Goal: Task Accomplishment & Management: Manage account settings

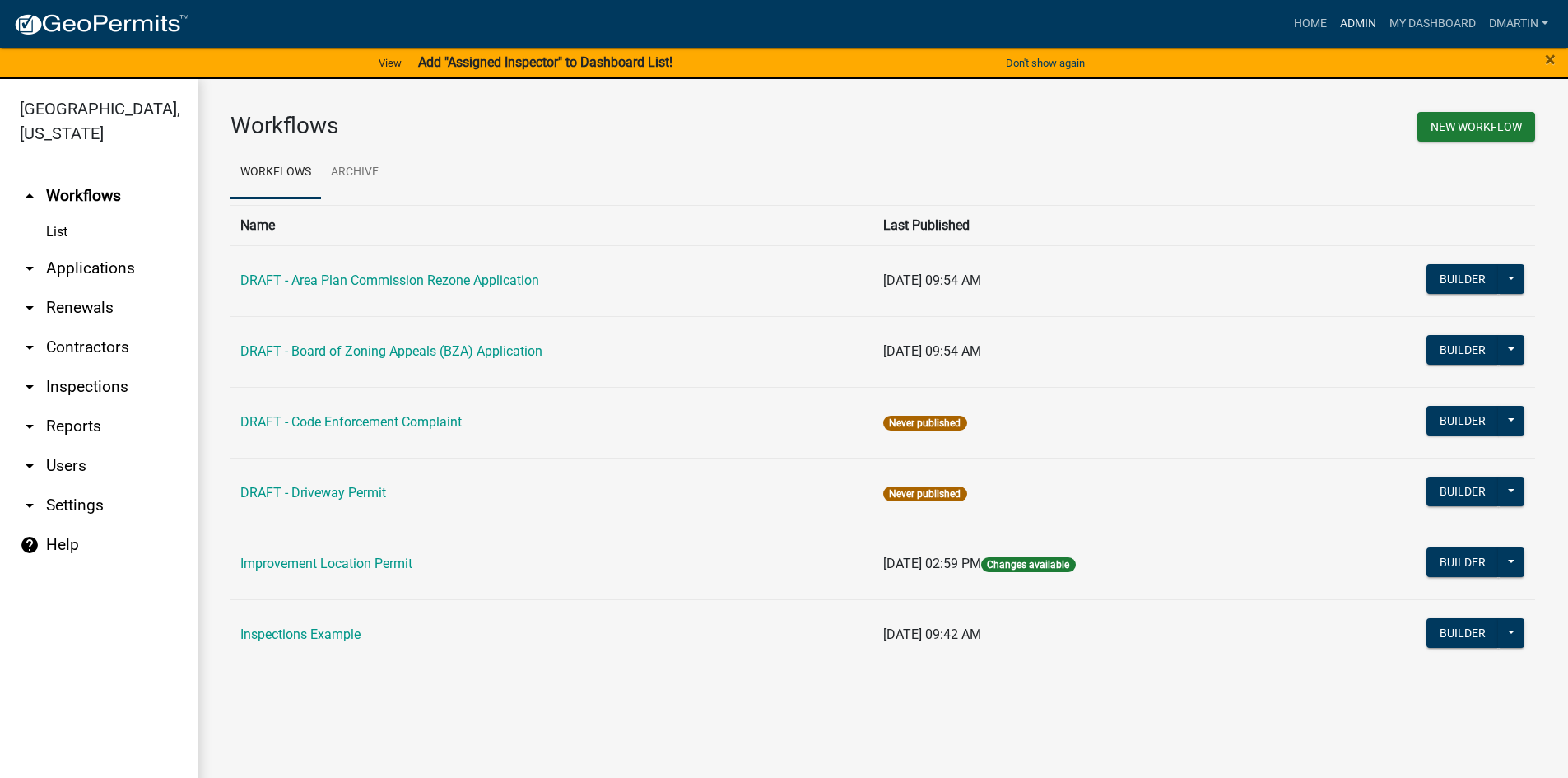
drag, startPoint x: 1358, startPoint y: 21, endPoint x: 1348, endPoint y: 21, distance: 10.0
click at [1358, 21] on link "Admin" at bounding box center [1358, 24] width 49 height 31
click at [60, 227] on link "List" at bounding box center [99, 232] width 198 height 33
click at [57, 227] on link "List" at bounding box center [99, 232] width 198 height 33
click at [58, 266] on link "arrow_drop_down Applications" at bounding box center [99, 268] width 198 height 40
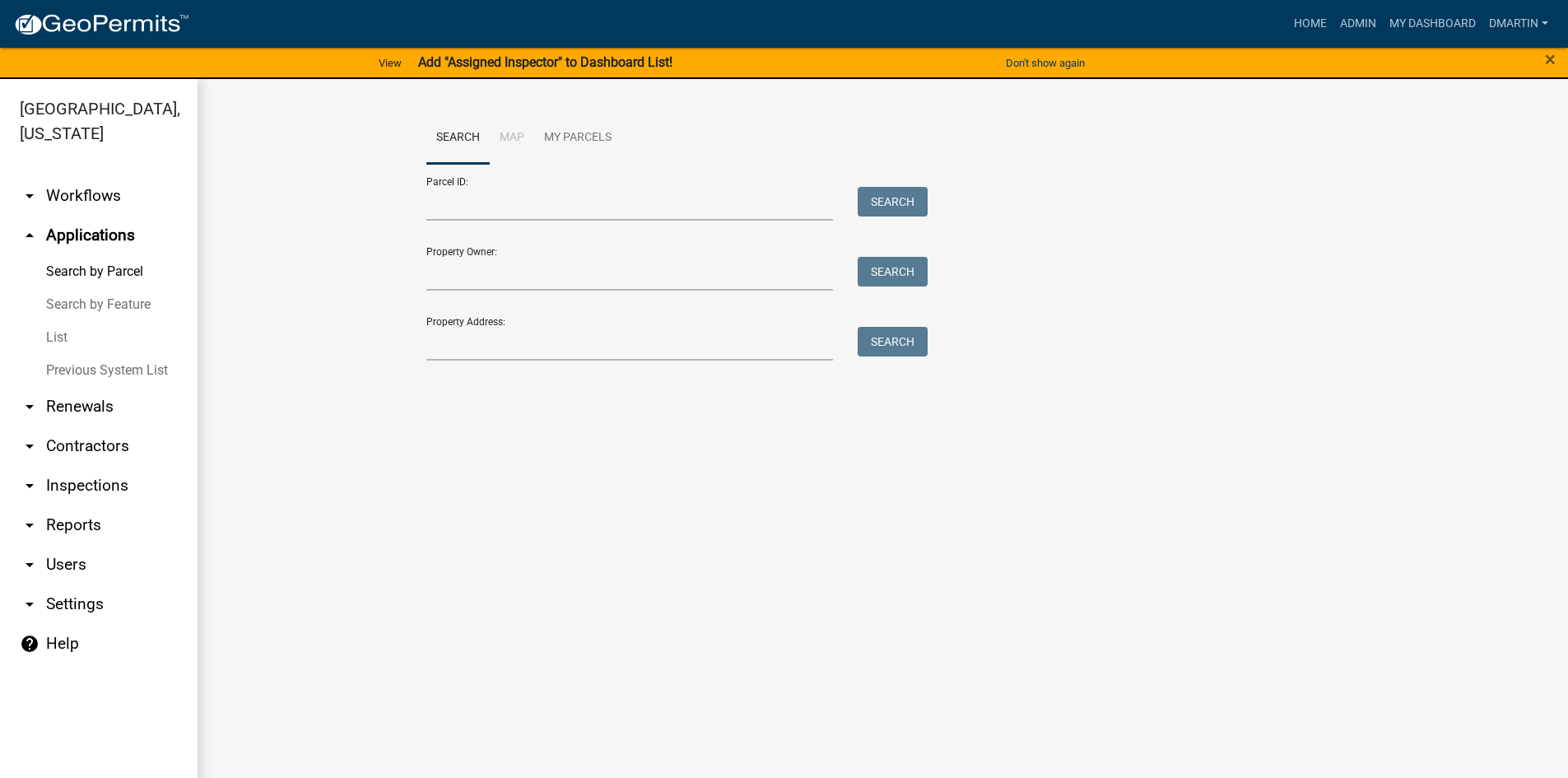
click at [59, 336] on link "List" at bounding box center [99, 337] width 198 height 33
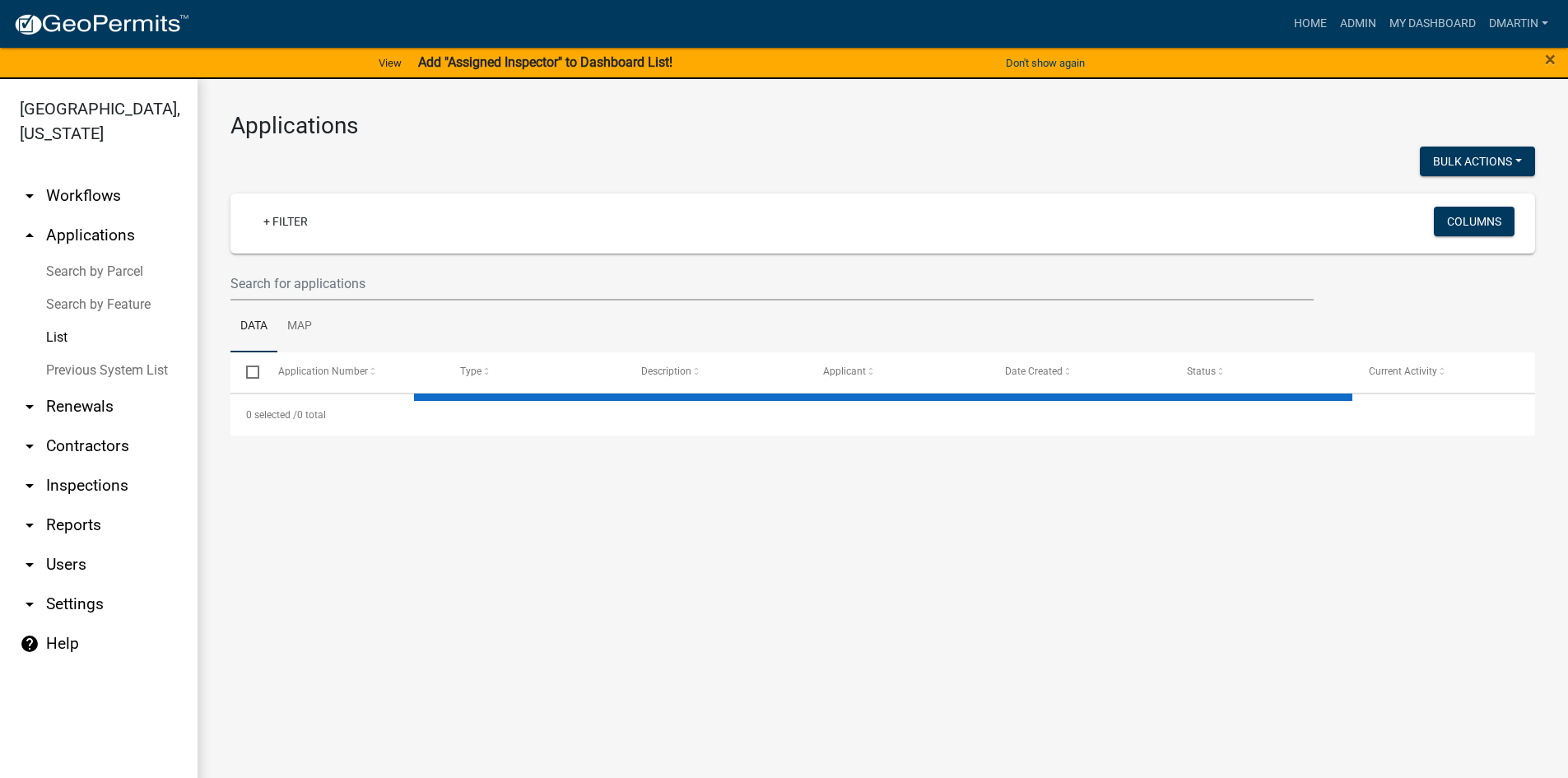
select select "3: 100"
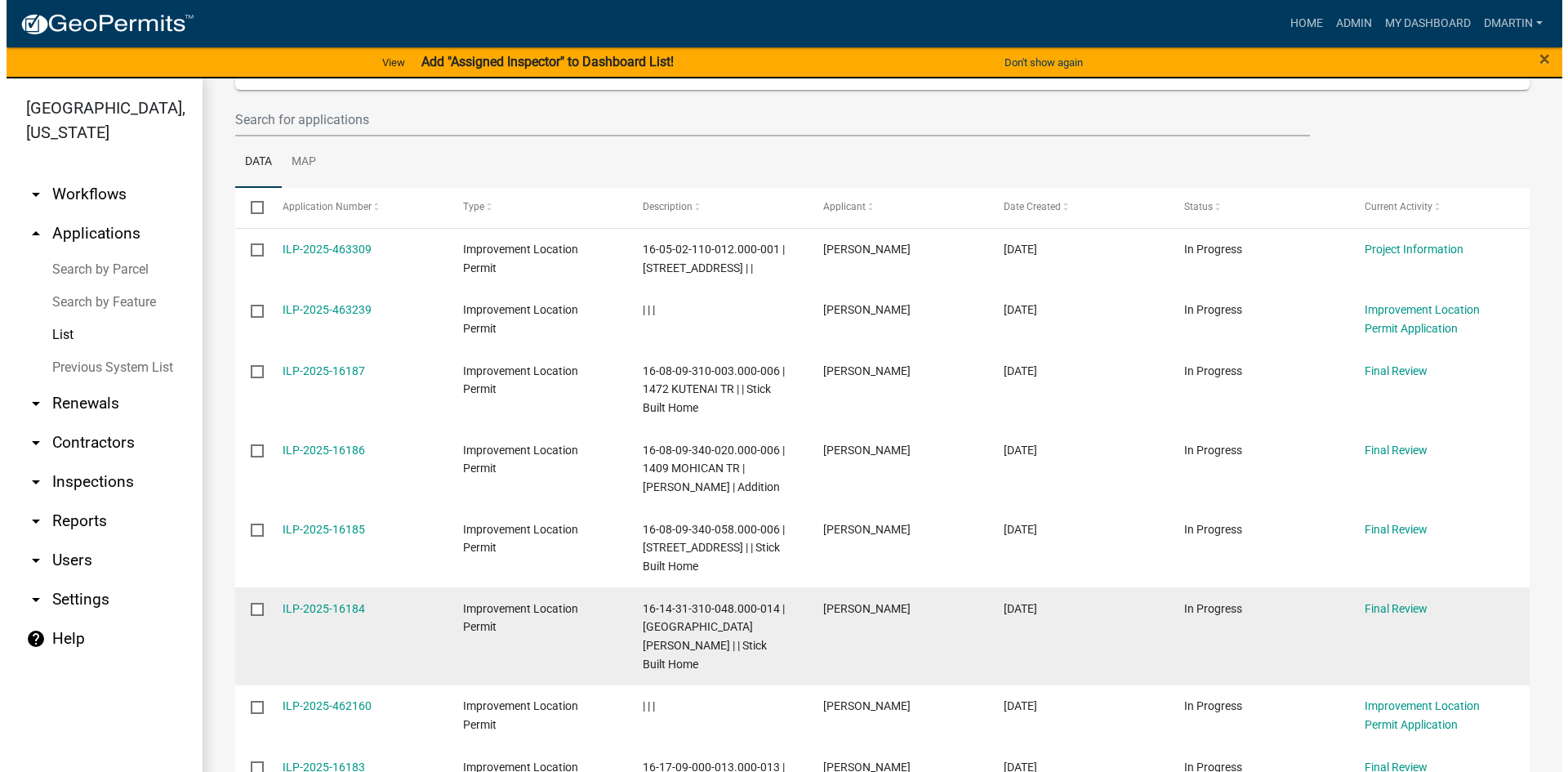
scroll to position [163, 0]
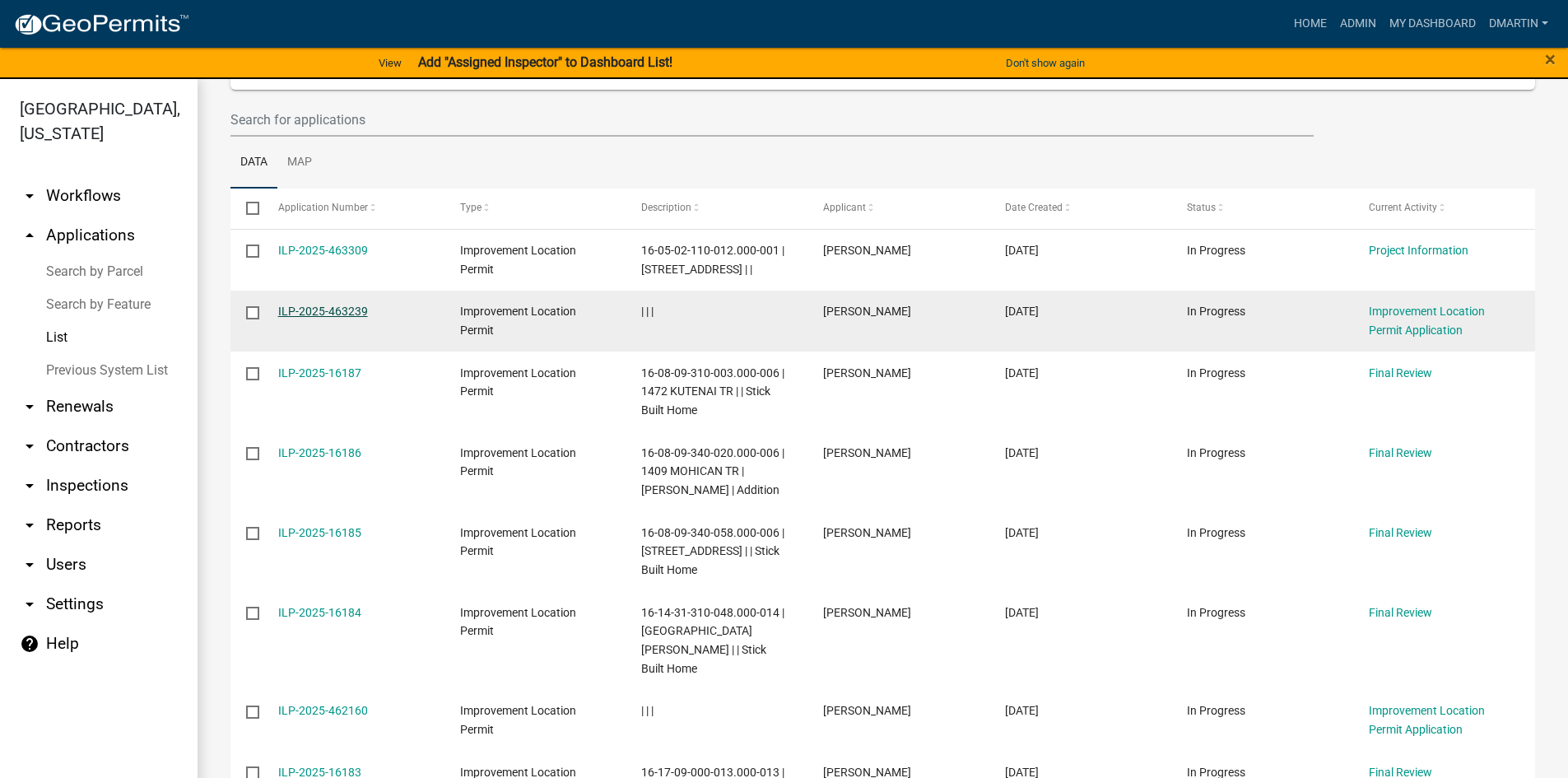
click at [334, 311] on link "ILP-2025-463239" at bounding box center [323, 311] width 90 height 14
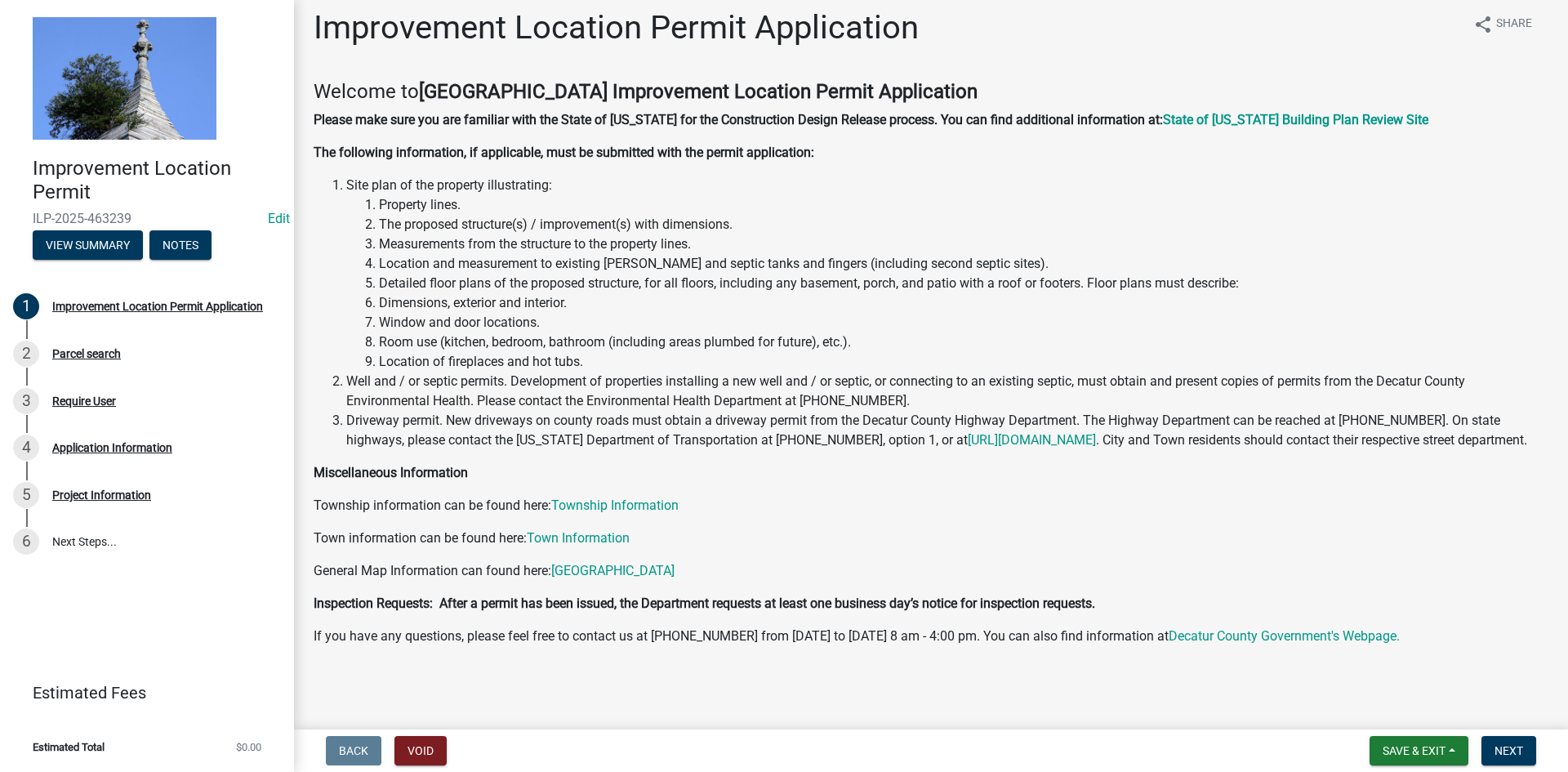
scroll to position [31, 0]
click at [70, 349] on div "Parcel search" at bounding box center [86, 354] width 68 height 12
click at [1408, 742] on button "Save & Exit" at bounding box center [1419, 750] width 99 height 30
click at [1392, 710] on button "Save & Exit" at bounding box center [1402, 708] width 131 height 40
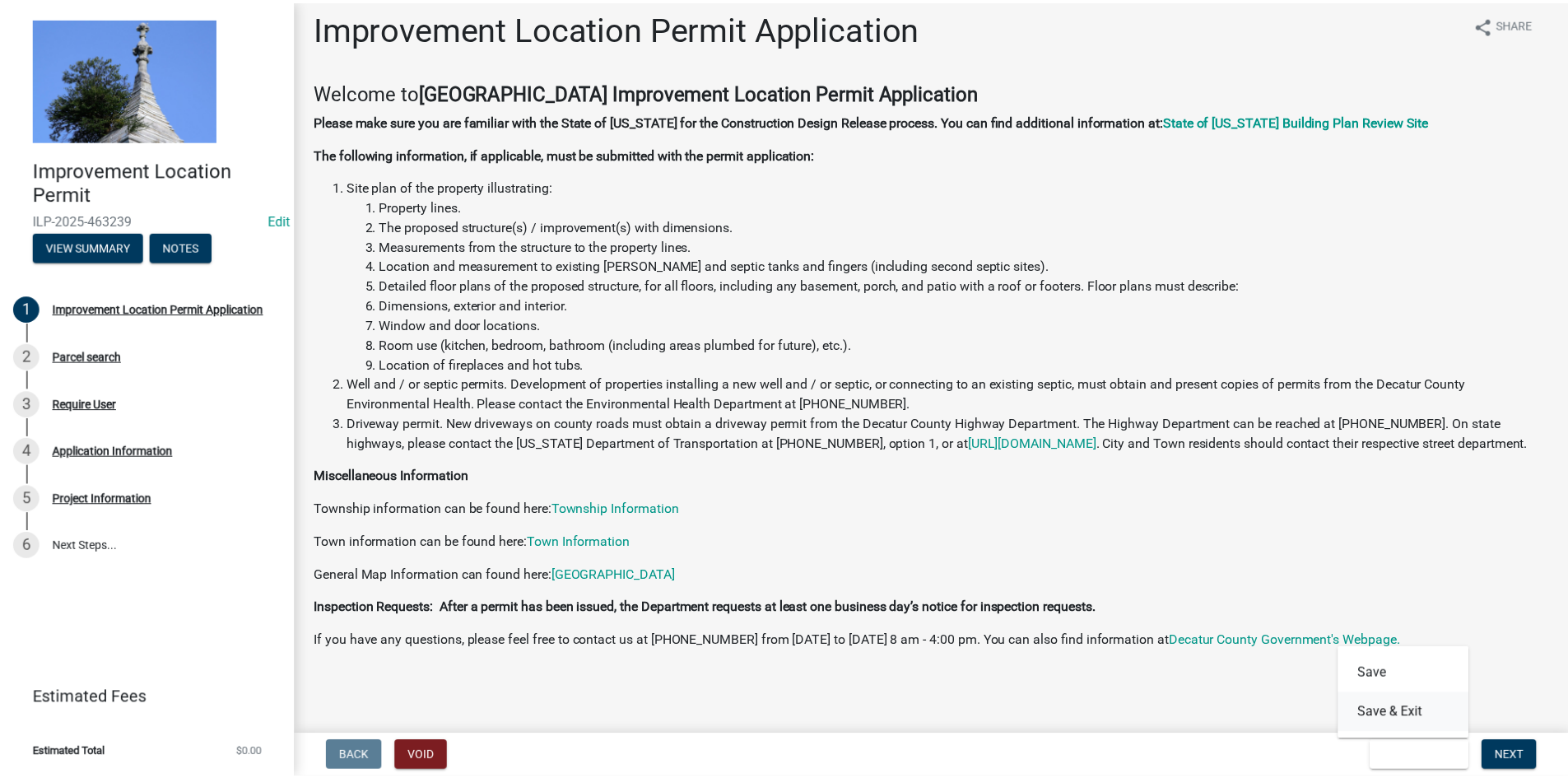
scroll to position [0, 0]
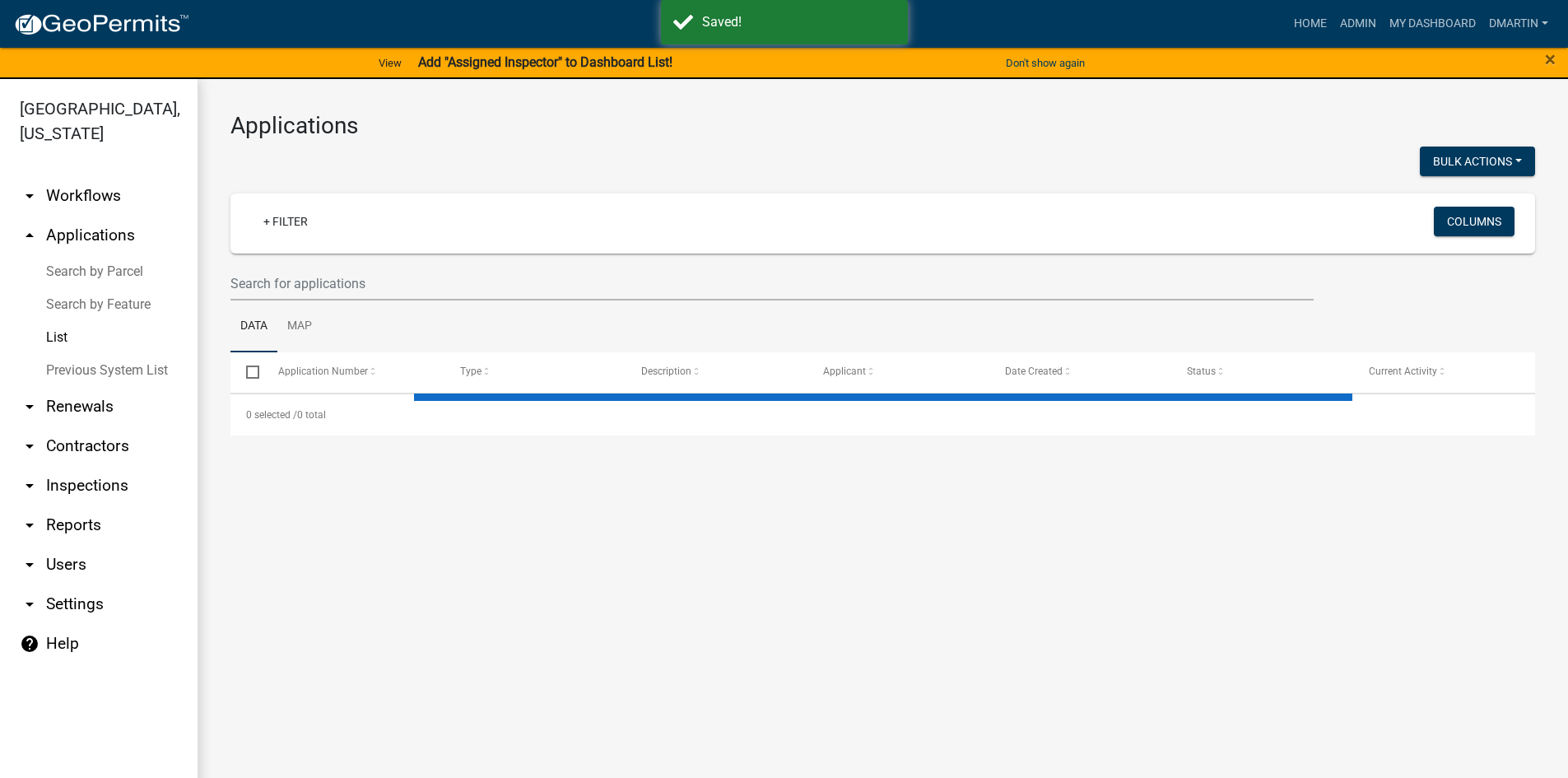
select select "3: 100"
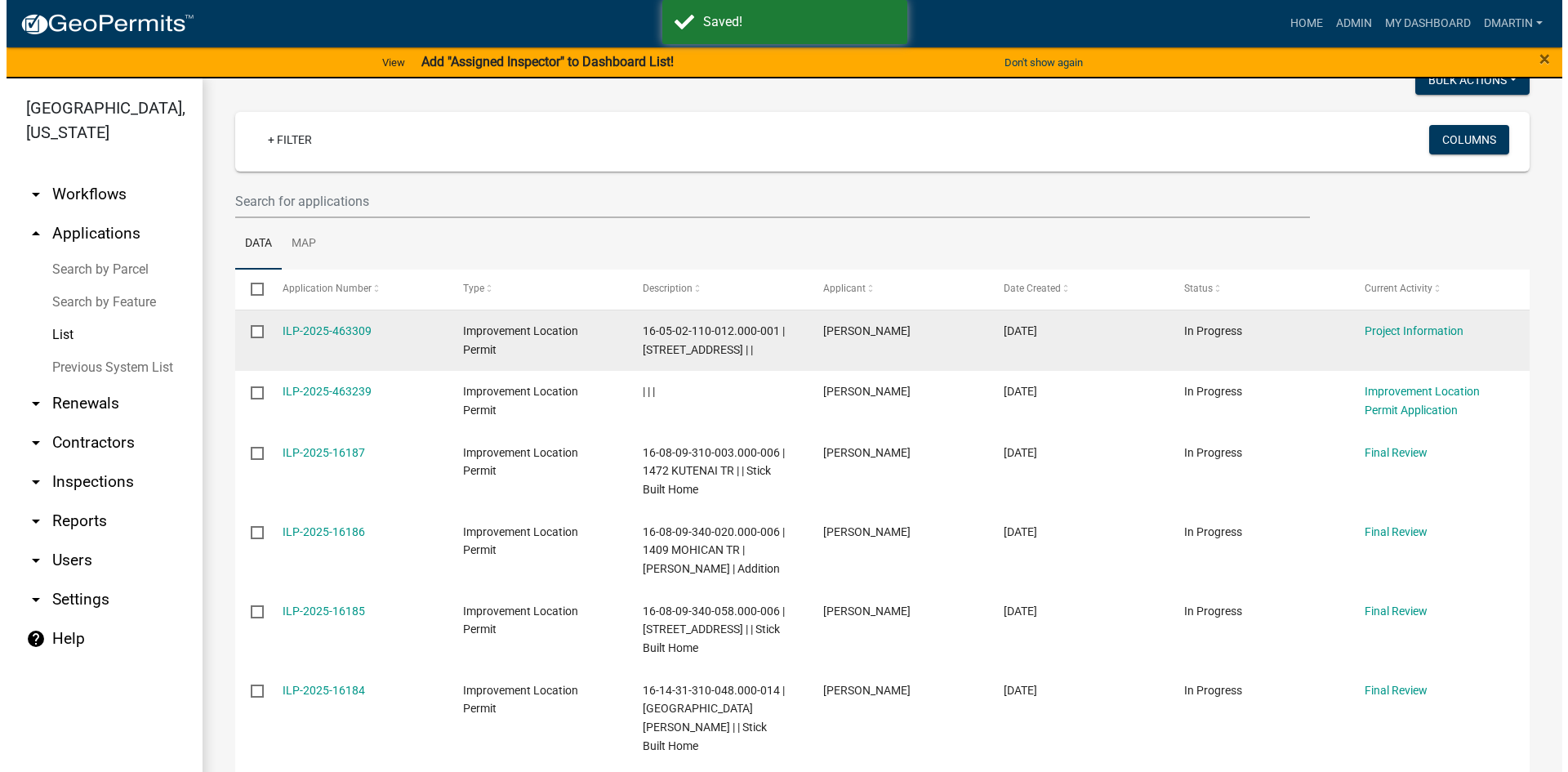
scroll to position [81, 0]
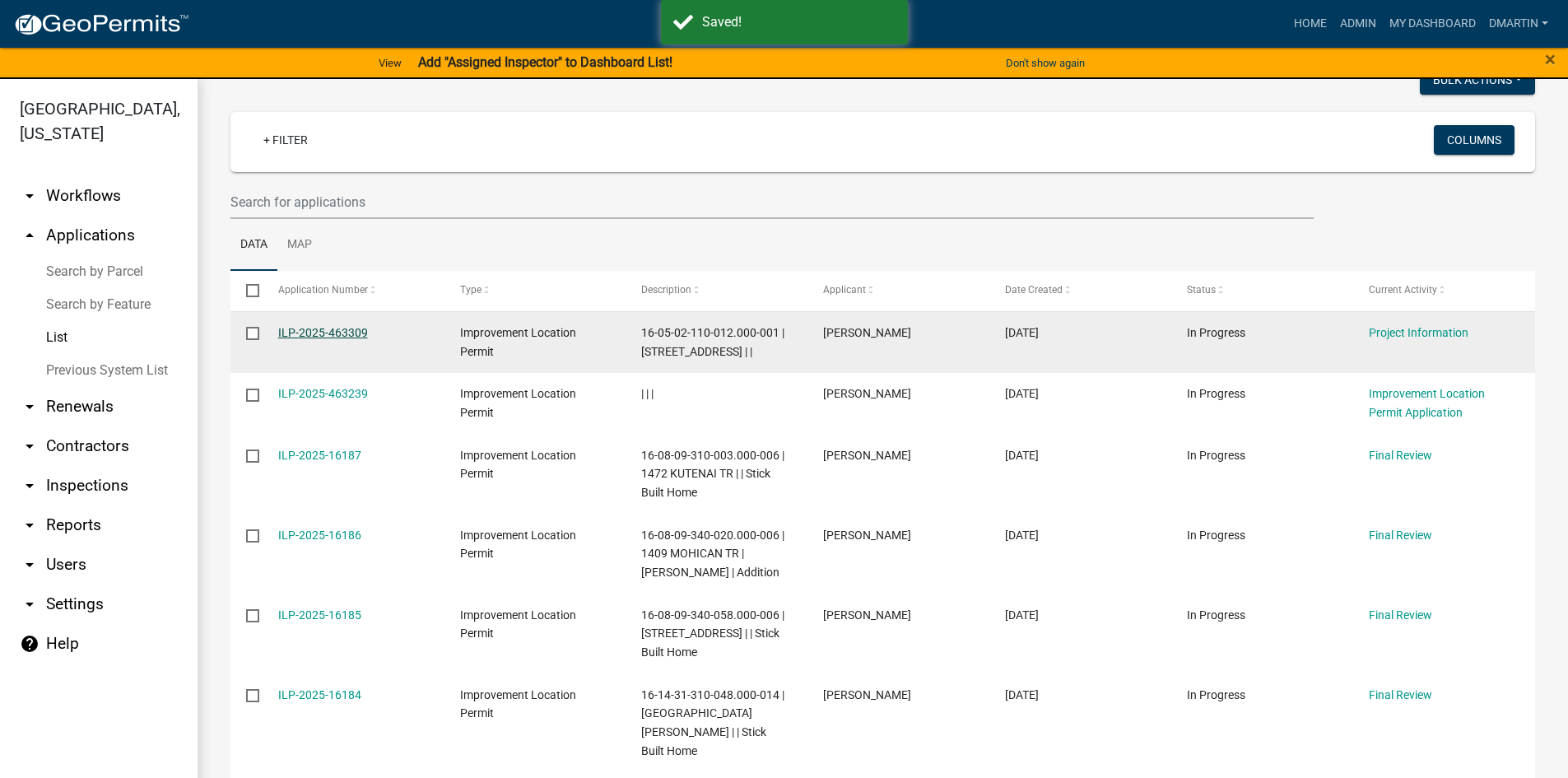
click at [330, 333] on link "ILP-2025-463309" at bounding box center [323, 332] width 90 height 14
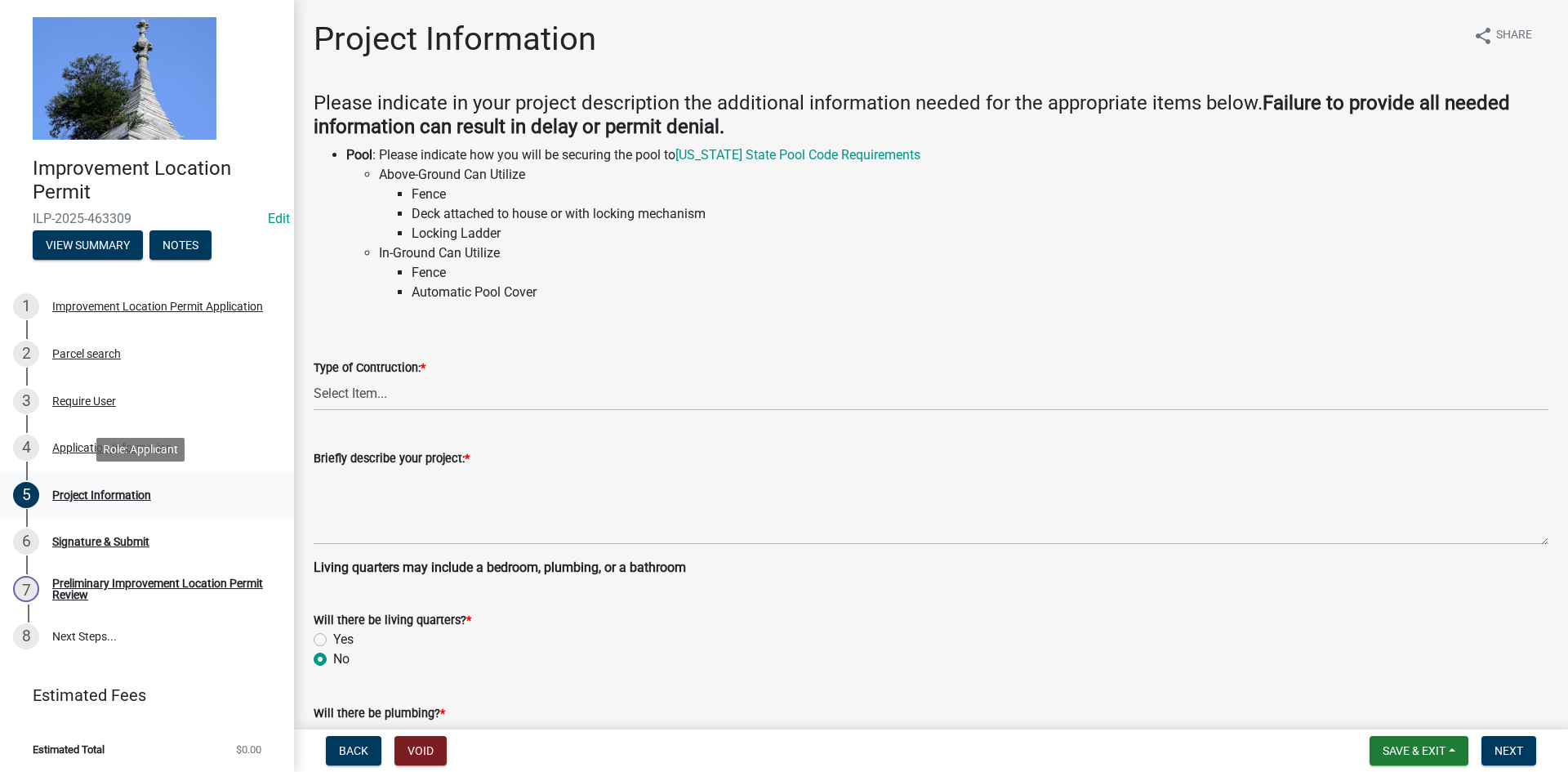
scroll to position [3, 0]
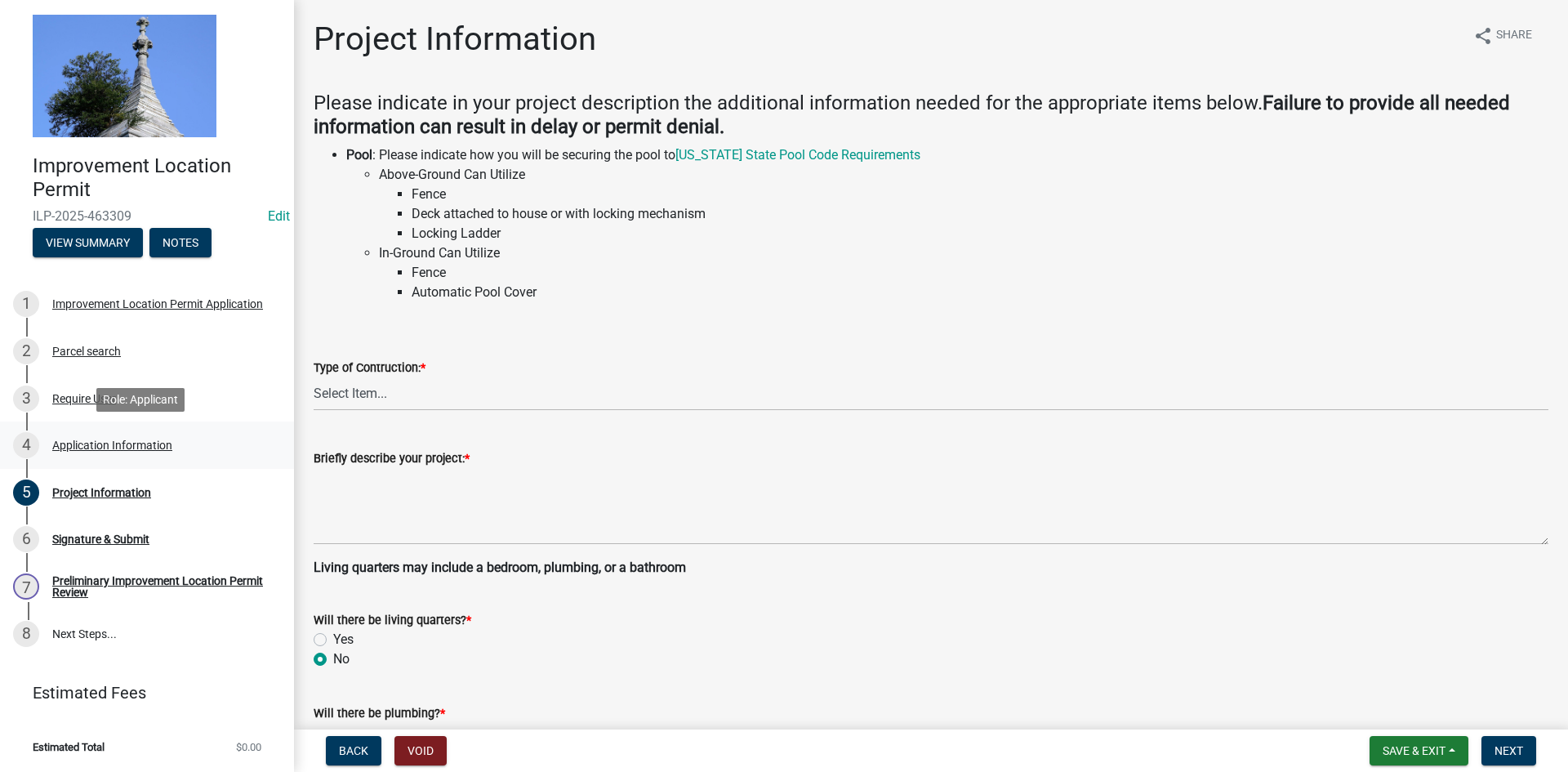
click at [84, 439] on div "Application Information" at bounding box center [112, 444] width 120 height 12
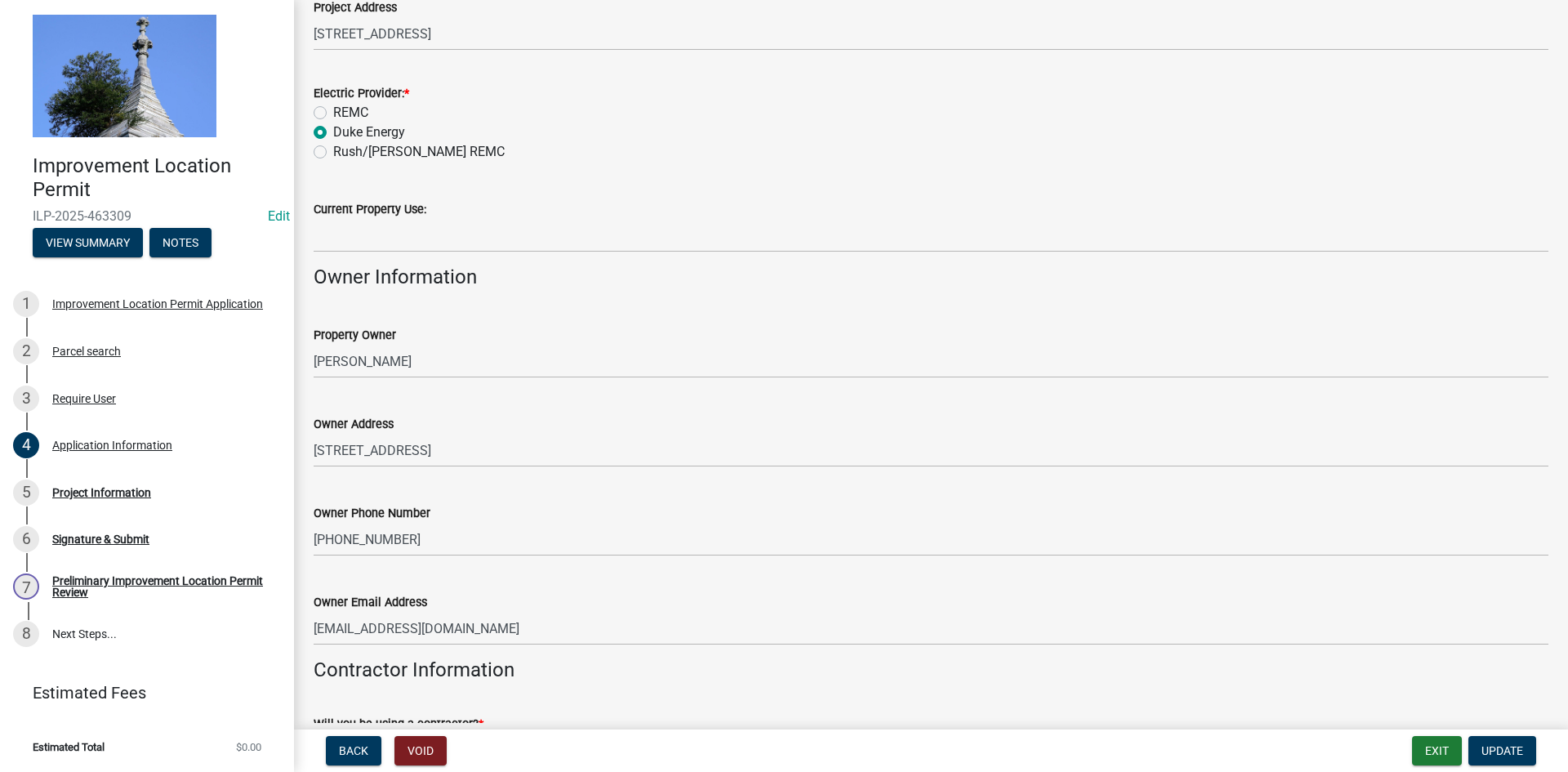
scroll to position [244, 0]
click at [134, 491] on div "Project Information" at bounding box center [102, 492] width 99 height 12
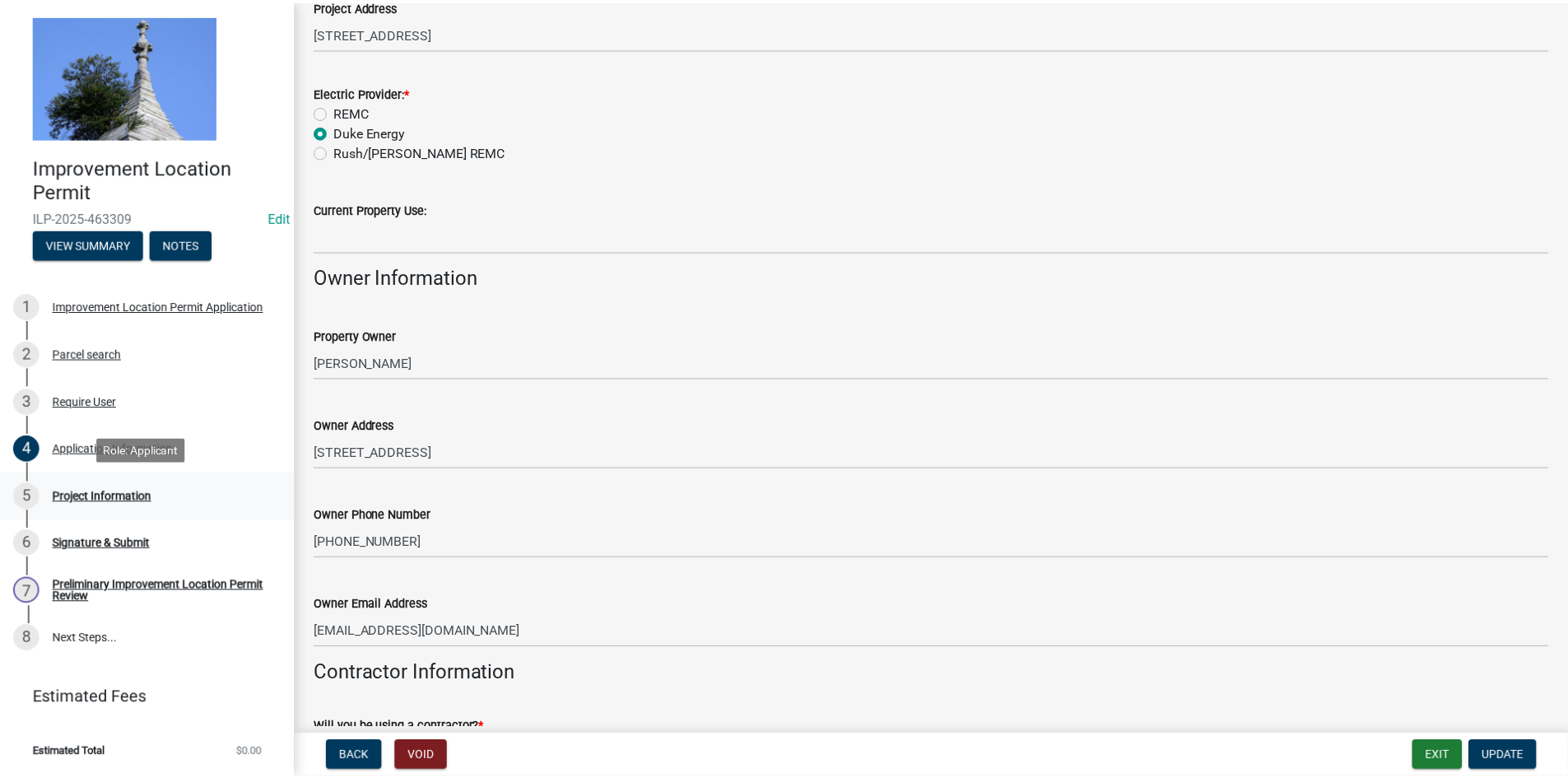
scroll to position [0, 0]
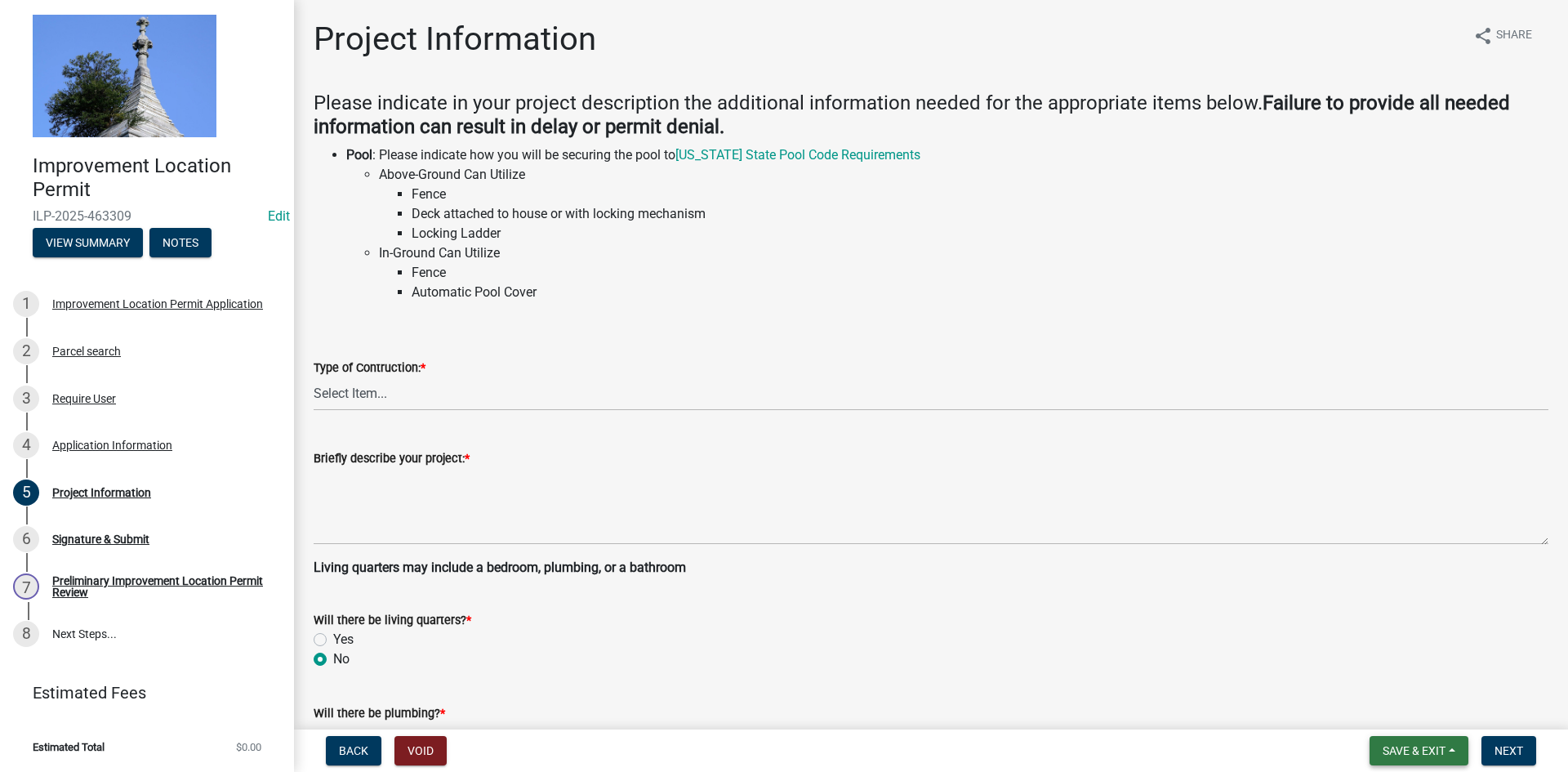
click at [1405, 750] on span "Save & Exit" at bounding box center [1414, 750] width 63 height 13
click at [1396, 741] on button "Save & Exit" at bounding box center [1419, 750] width 99 height 30
click at [1412, 759] on button "Save & Exit" at bounding box center [1419, 750] width 99 height 30
click at [1398, 707] on button "Save & Exit" at bounding box center [1402, 708] width 131 height 40
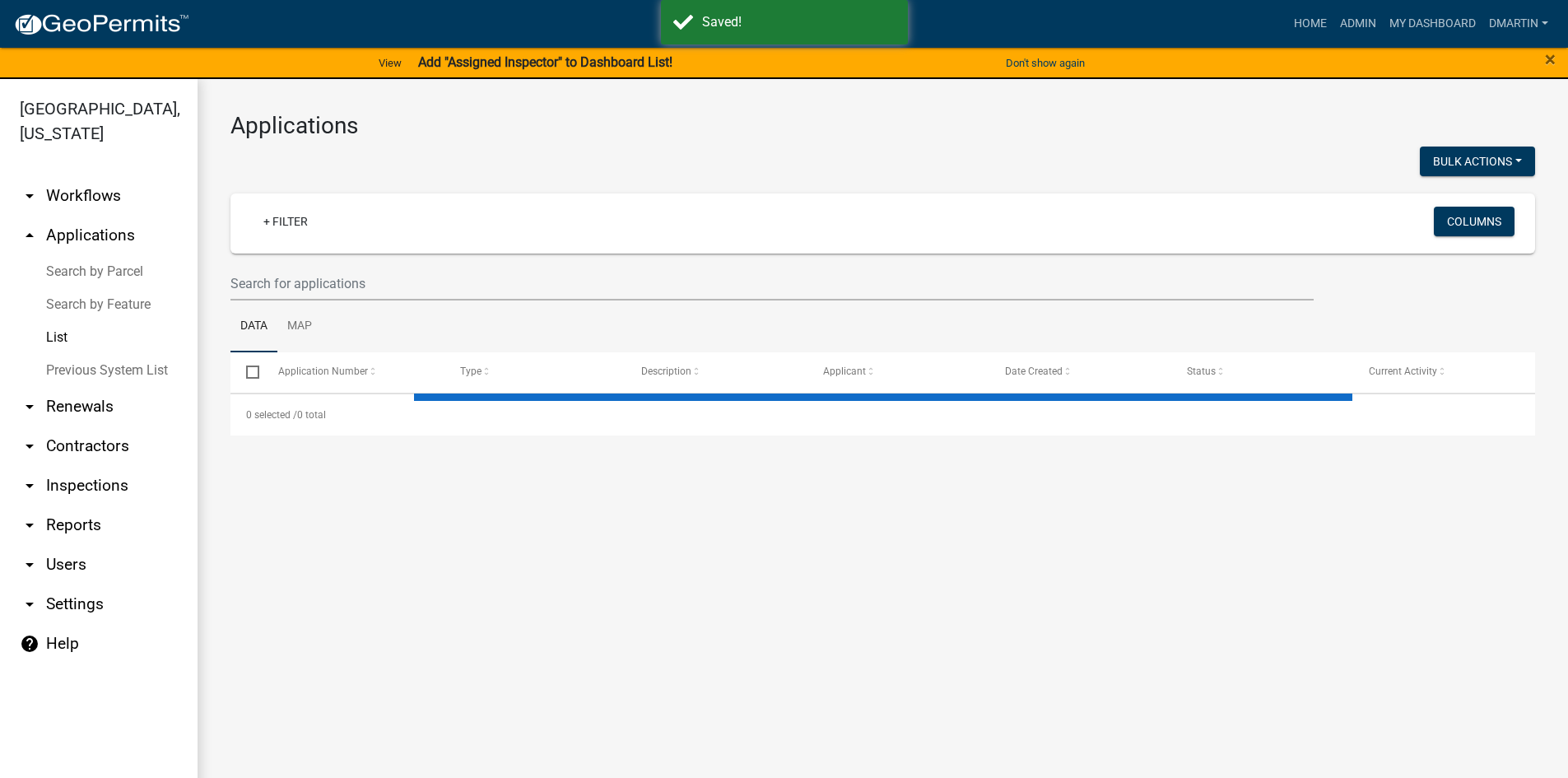
select select "3: 100"
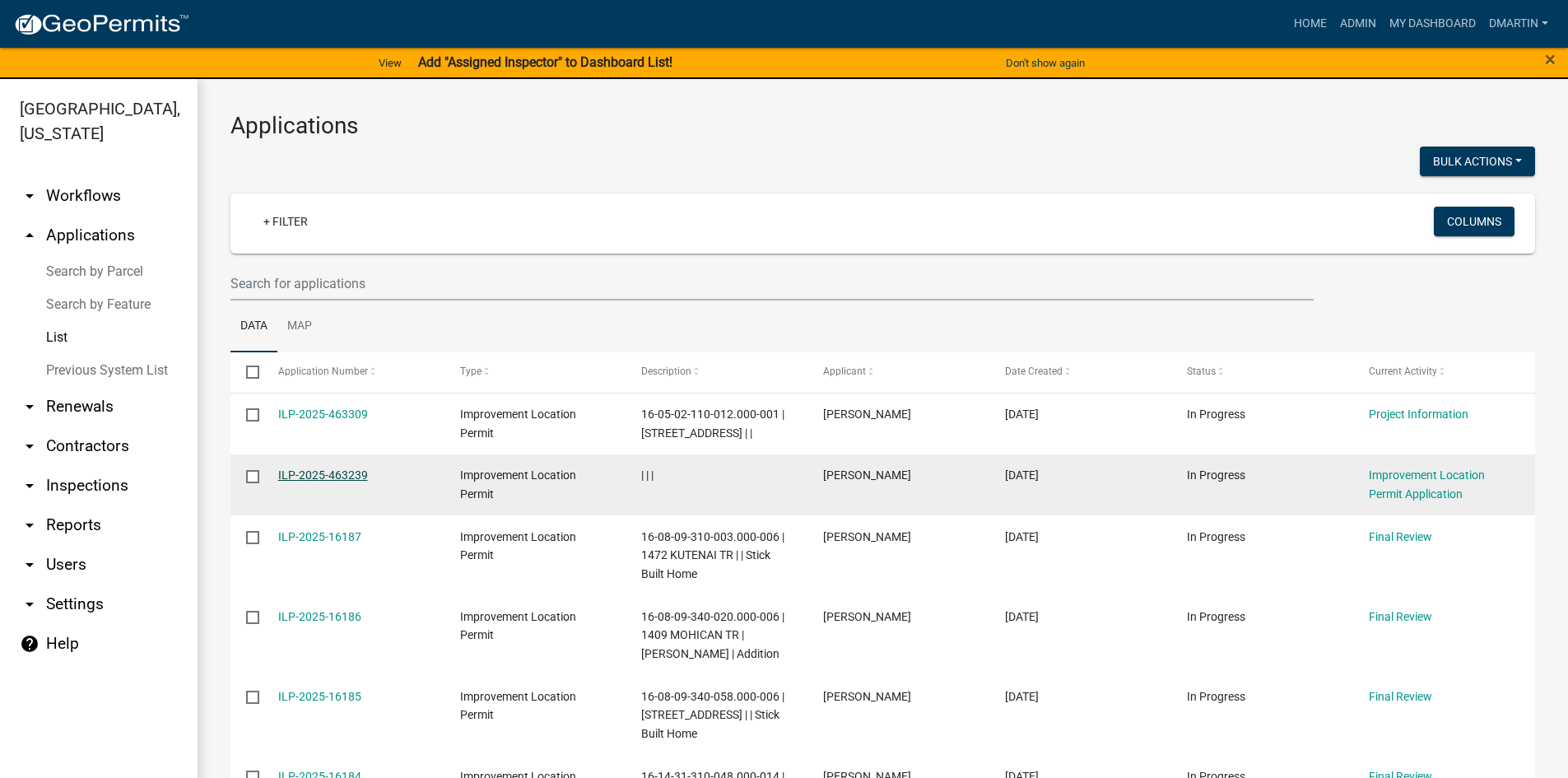
click at [338, 475] on link "ILP-2025-463239" at bounding box center [323, 474] width 90 height 14
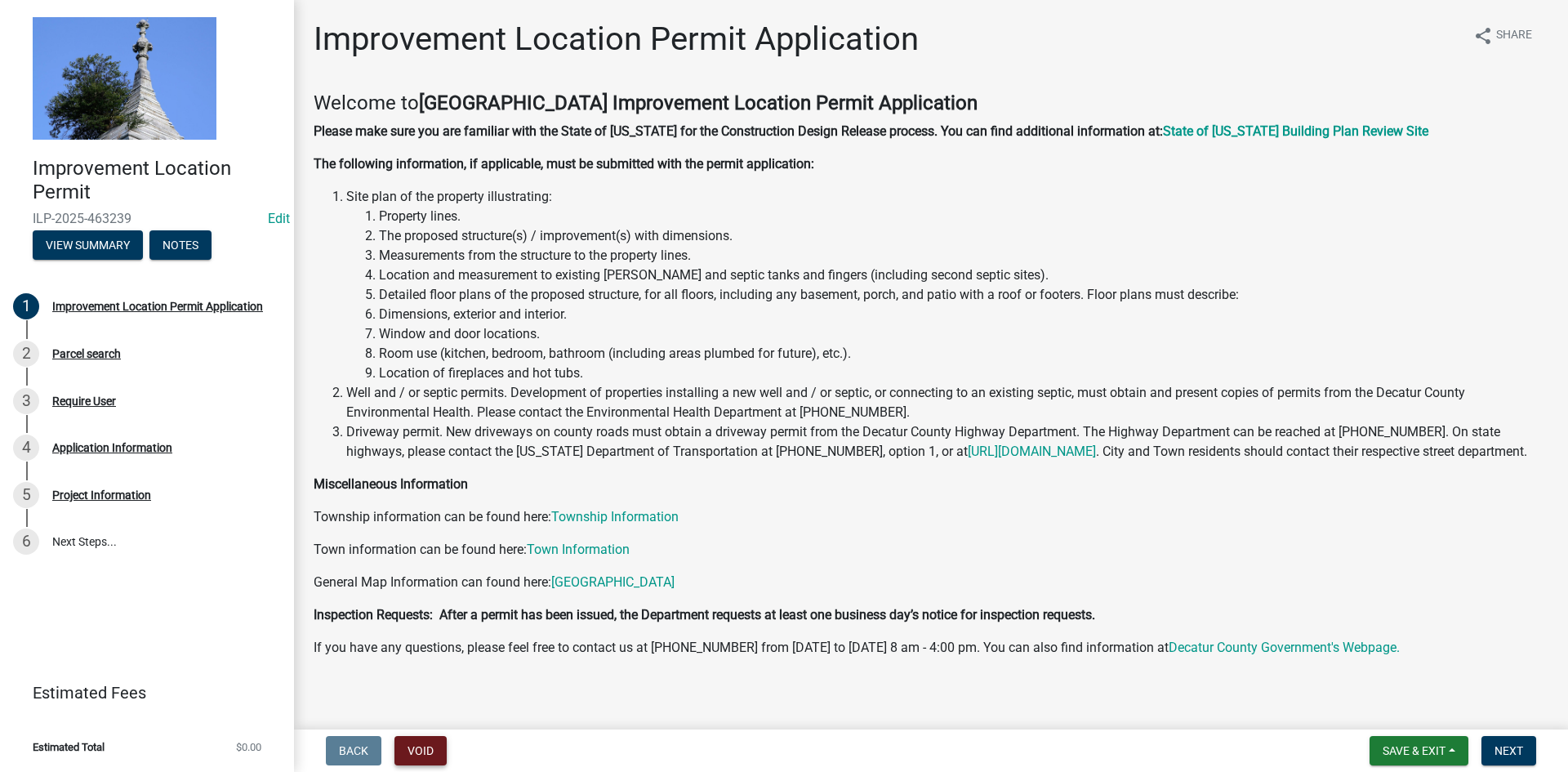
click at [425, 750] on button "Void" at bounding box center [420, 750] width 52 height 30
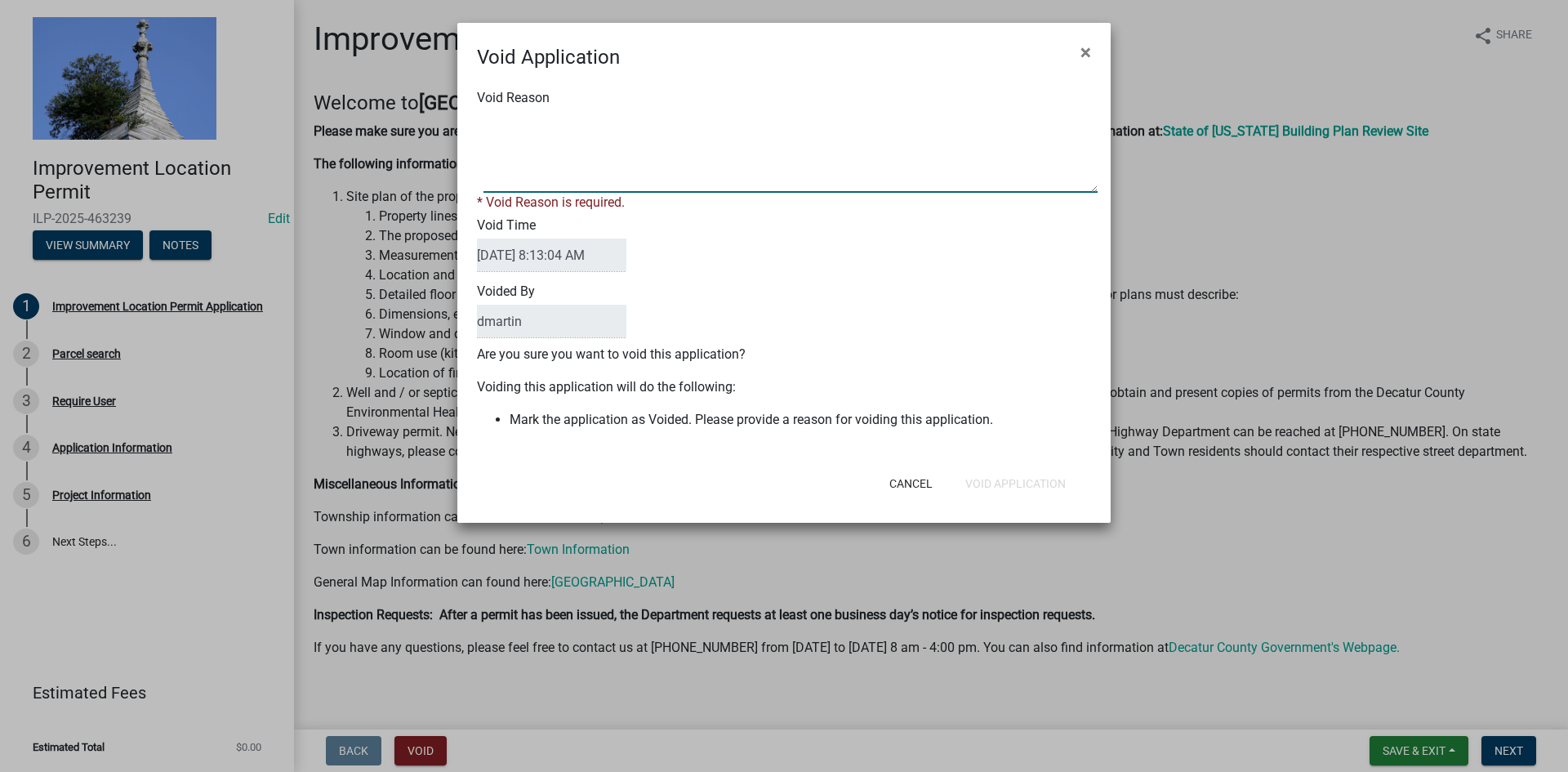
click at [566, 183] on textarea "Void Reason" at bounding box center [790, 151] width 614 height 82
click at [567, 177] on textarea "Void Reason" at bounding box center [790, 151] width 614 height 82
type textarea "opened by mistake"
click at [1032, 483] on div "Cancel Void Application" at bounding box center [890, 483] width 402 height 42
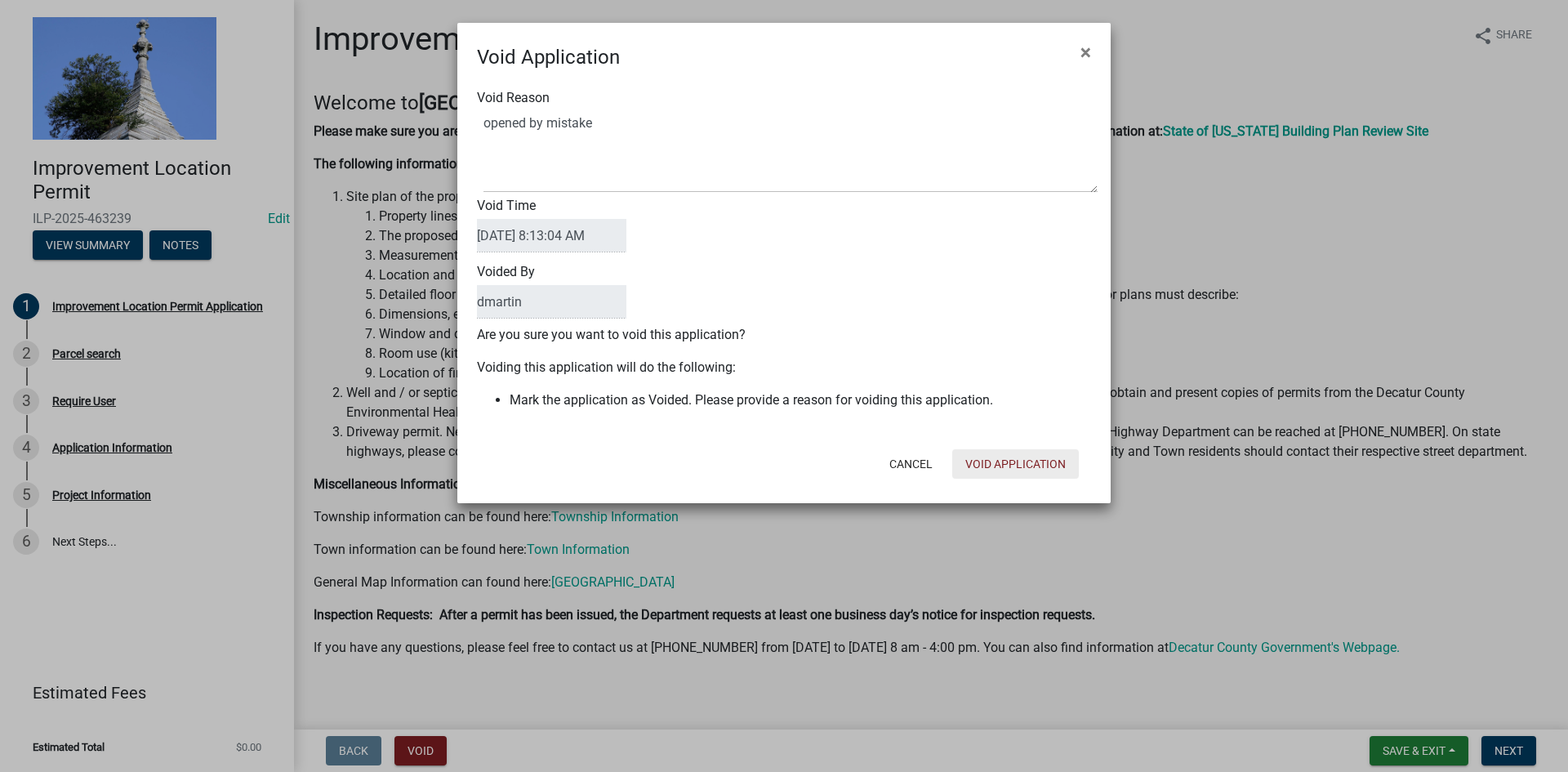
click at [1036, 467] on button "Void Application" at bounding box center [1015, 463] width 127 height 30
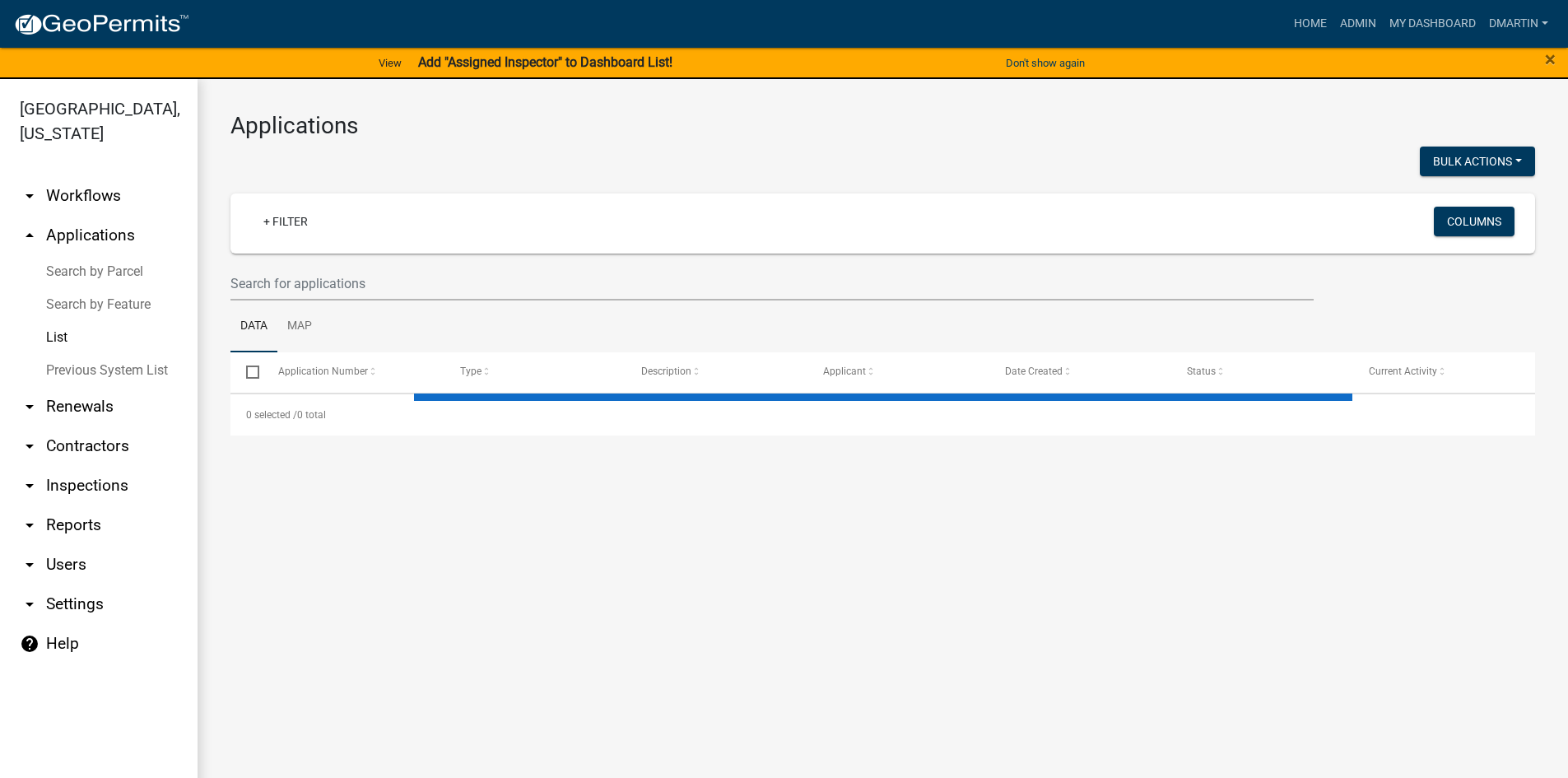
select select "3: 100"
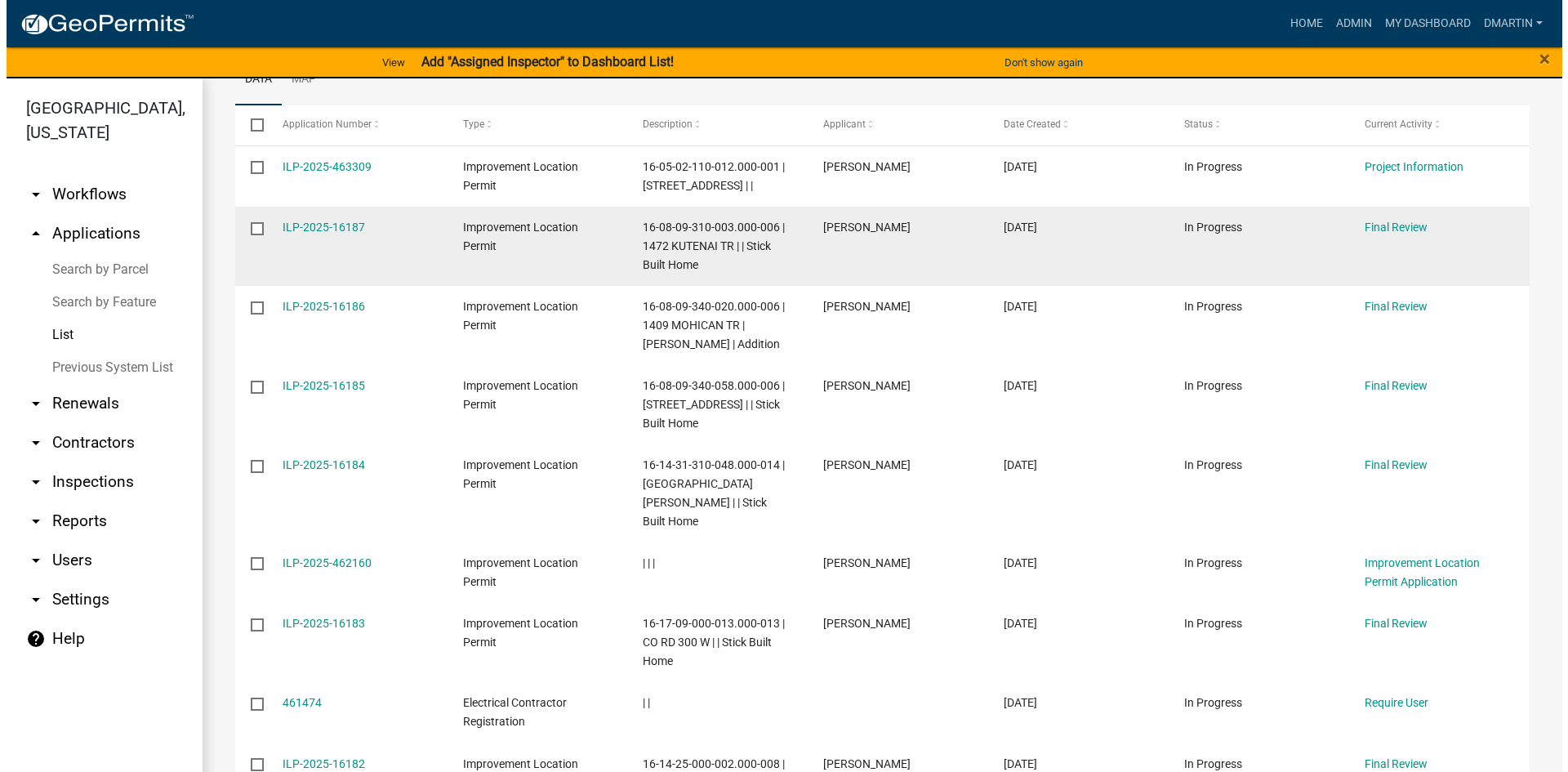
scroll to position [245, 0]
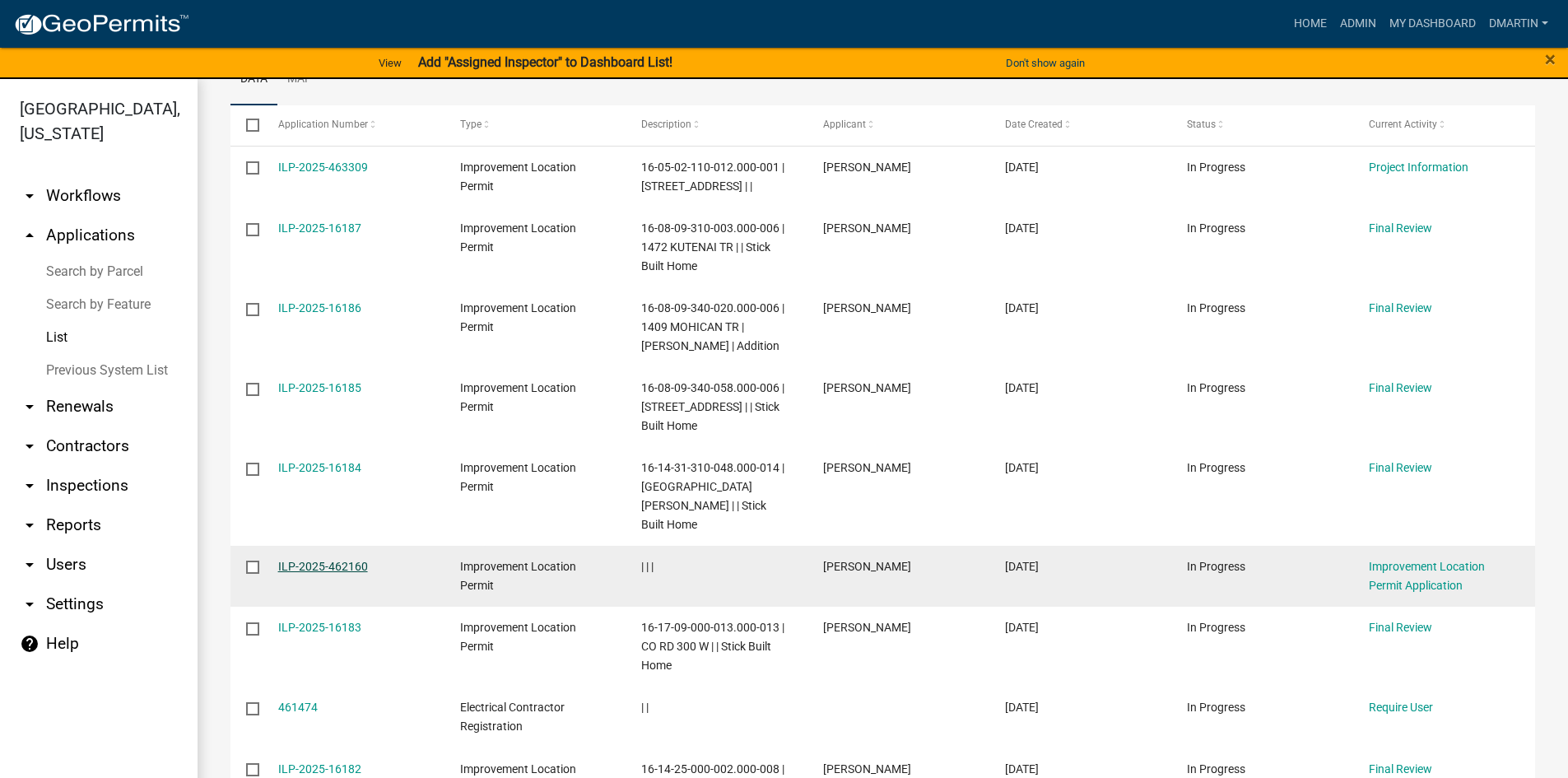
click at [325, 559] on link "ILP-2025-462160" at bounding box center [323, 566] width 90 height 14
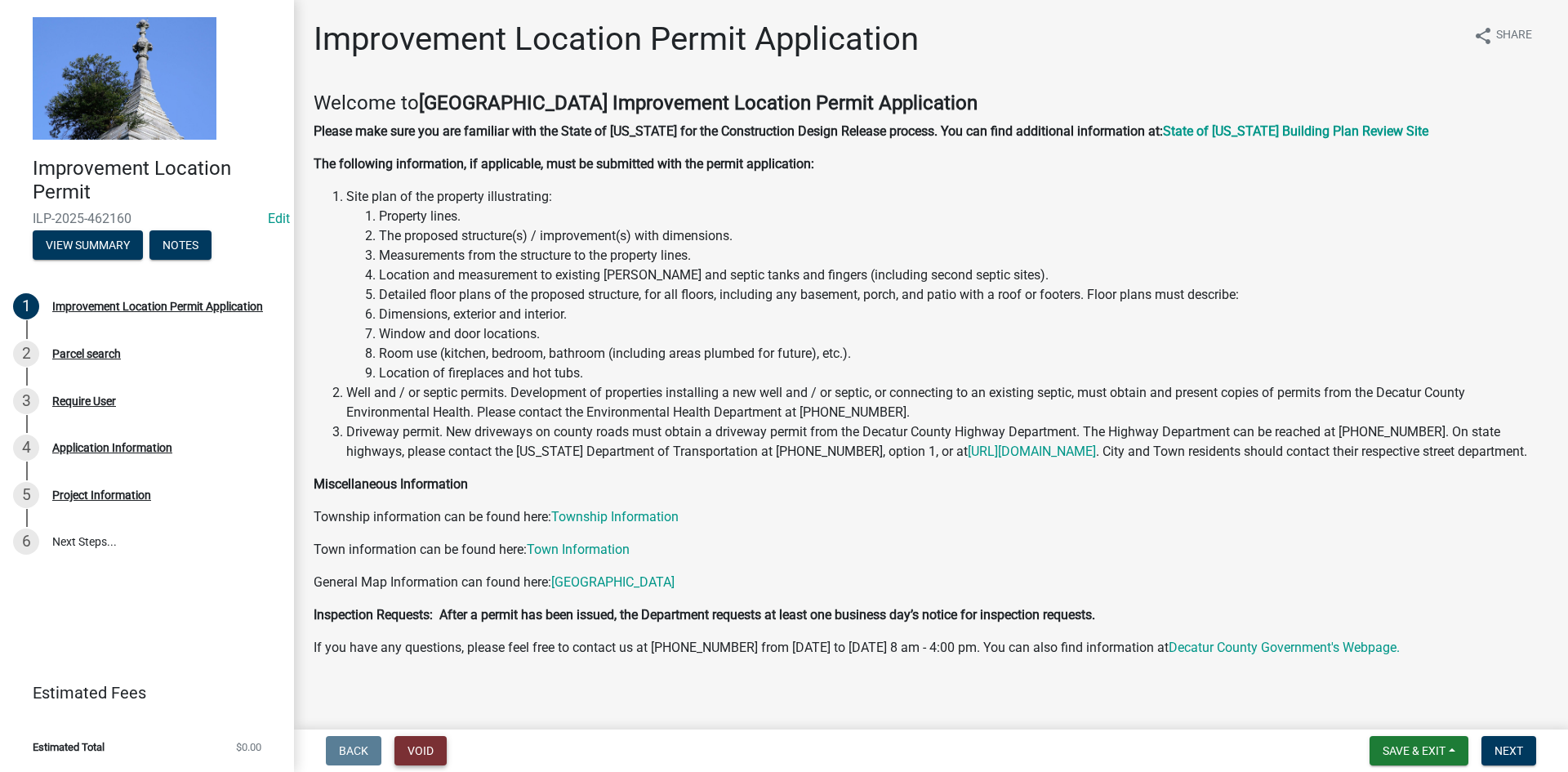
click at [429, 743] on button "Void" at bounding box center [420, 750] width 52 height 30
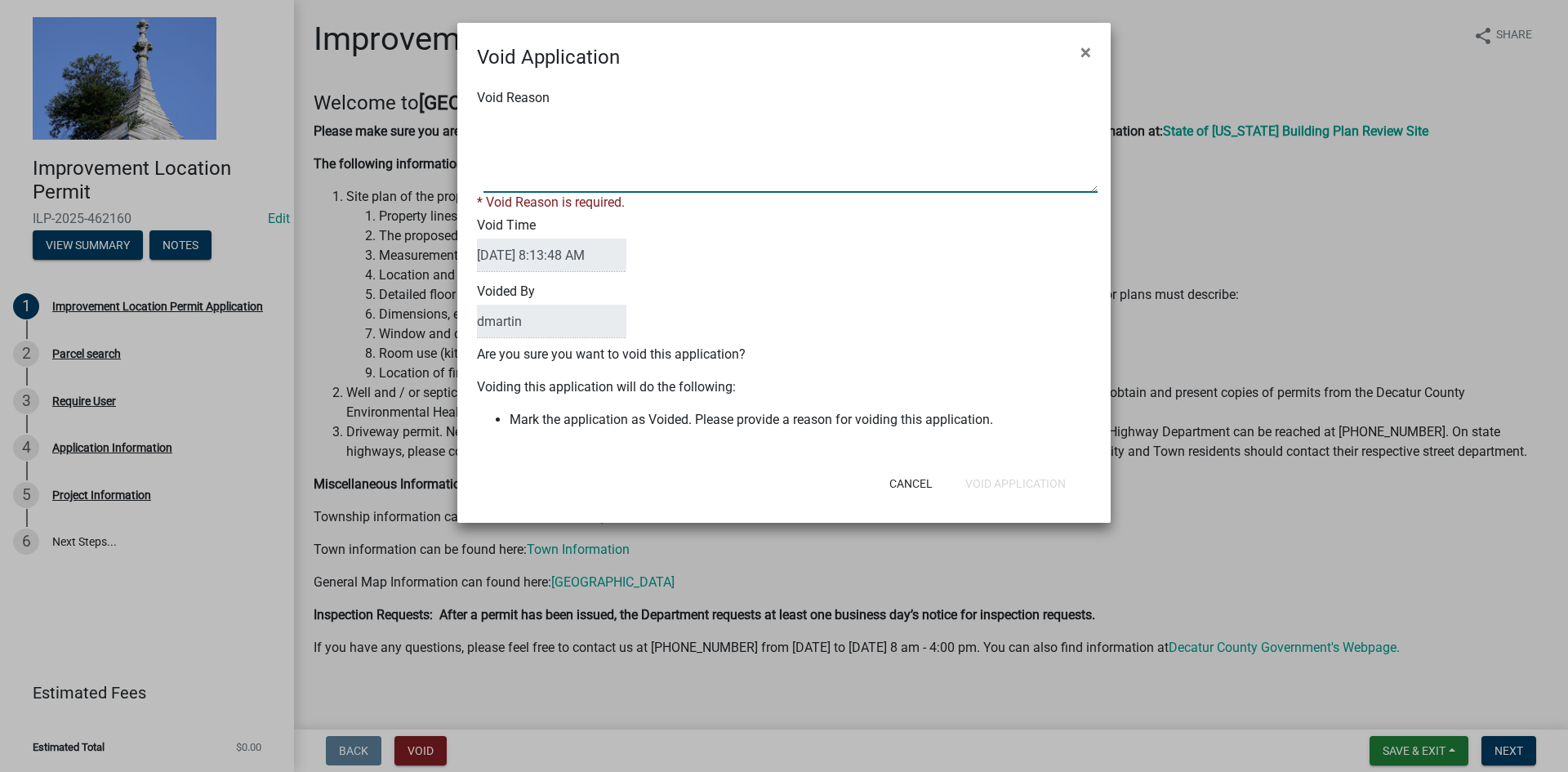
click at [627, 154] on textarea "Void Reason" at bounding box center [790, 151] width 614 height 82
type textarea "duplicate"
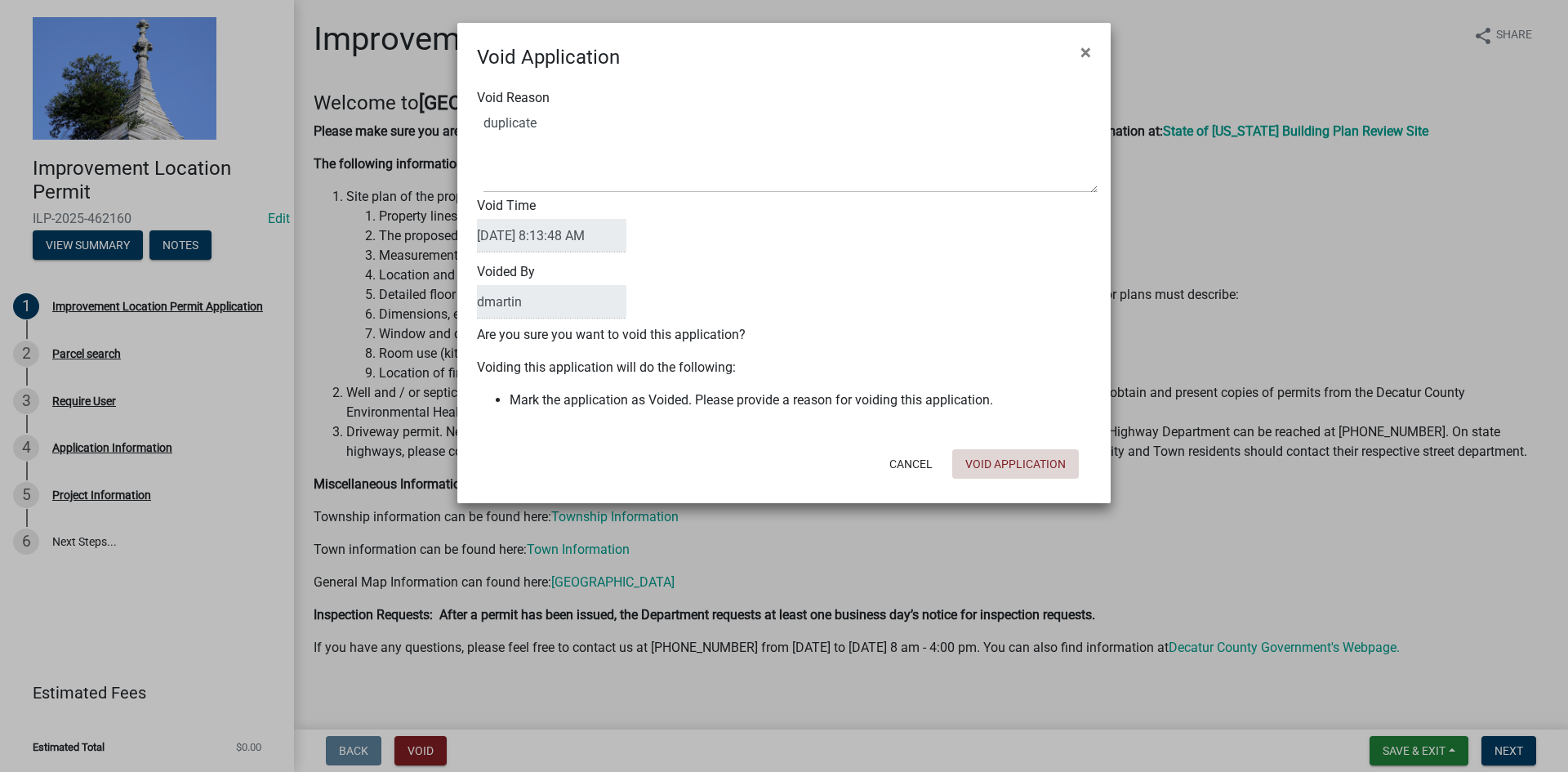
click at [1023, 480] on div "Cancel Void Application" at bounding box center [890, 463] width 402 height 42
click at [1018, 461] on button "Void Application" at bounding box center [1015, 463] width 127 height 30
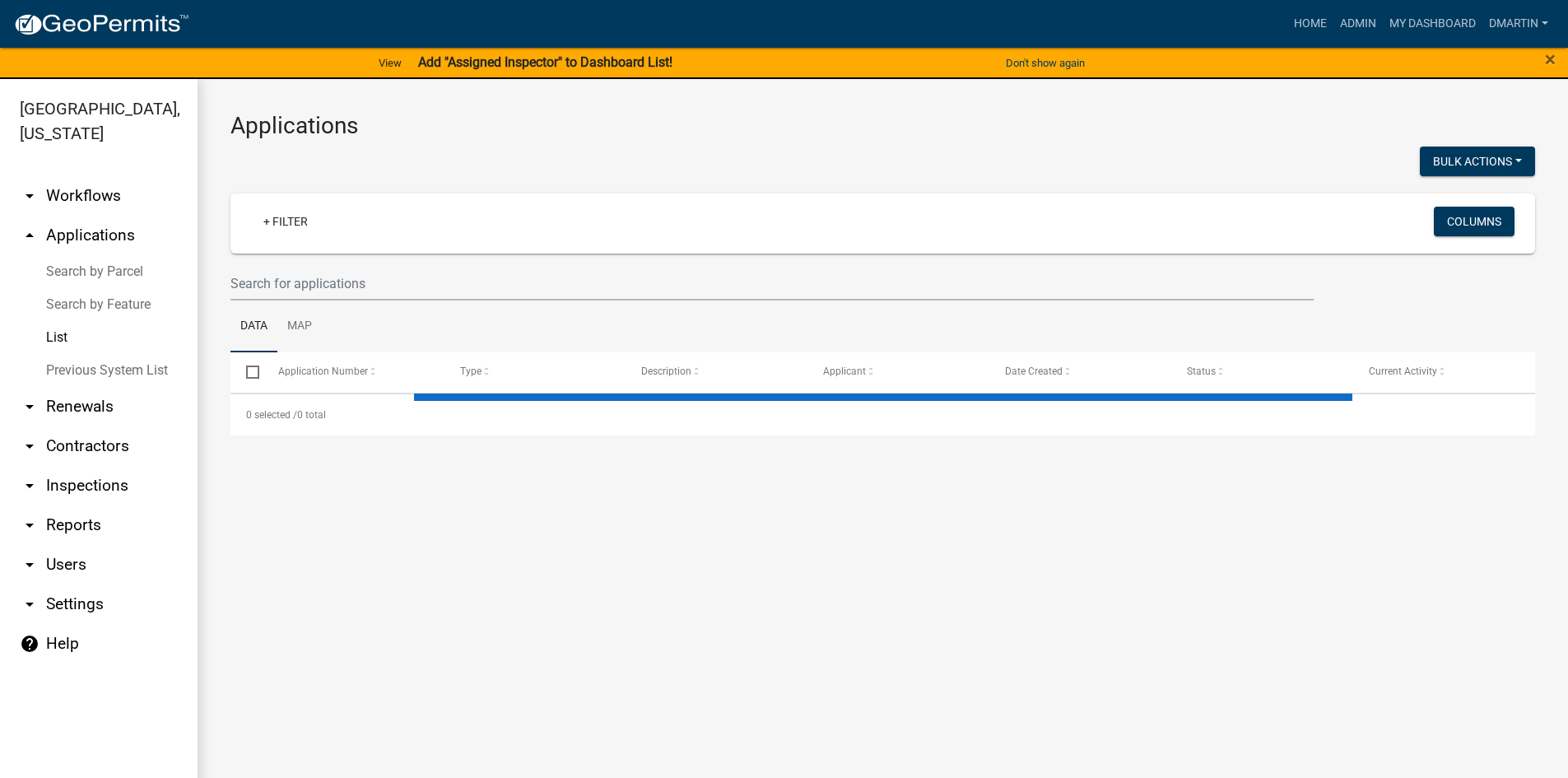
select select "3: 100"
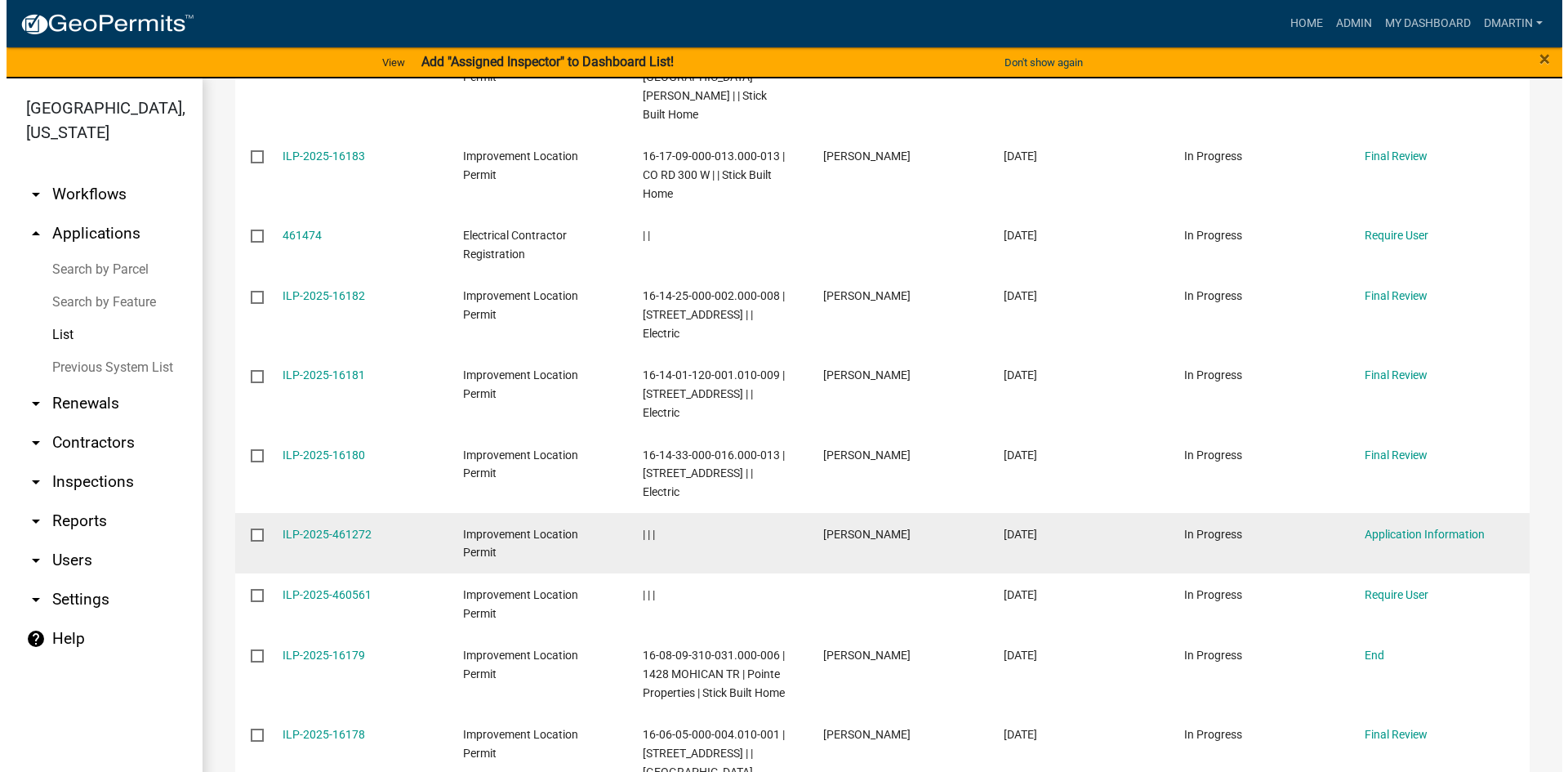
scroll to position [651, 0]
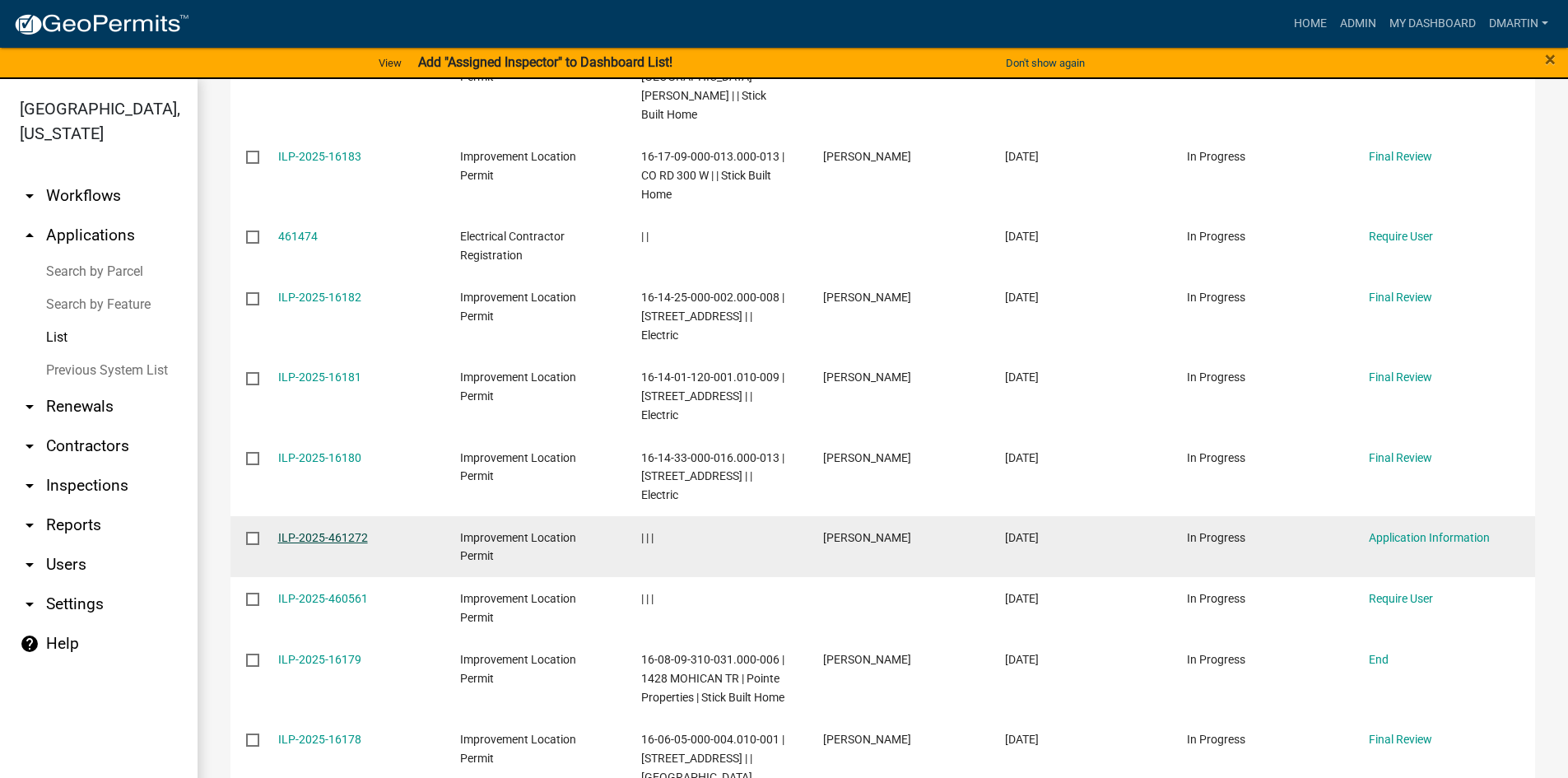
click at [334, 530] on link "ILP-2025-461272" at bounding box center [323, 537] width 90 height 14
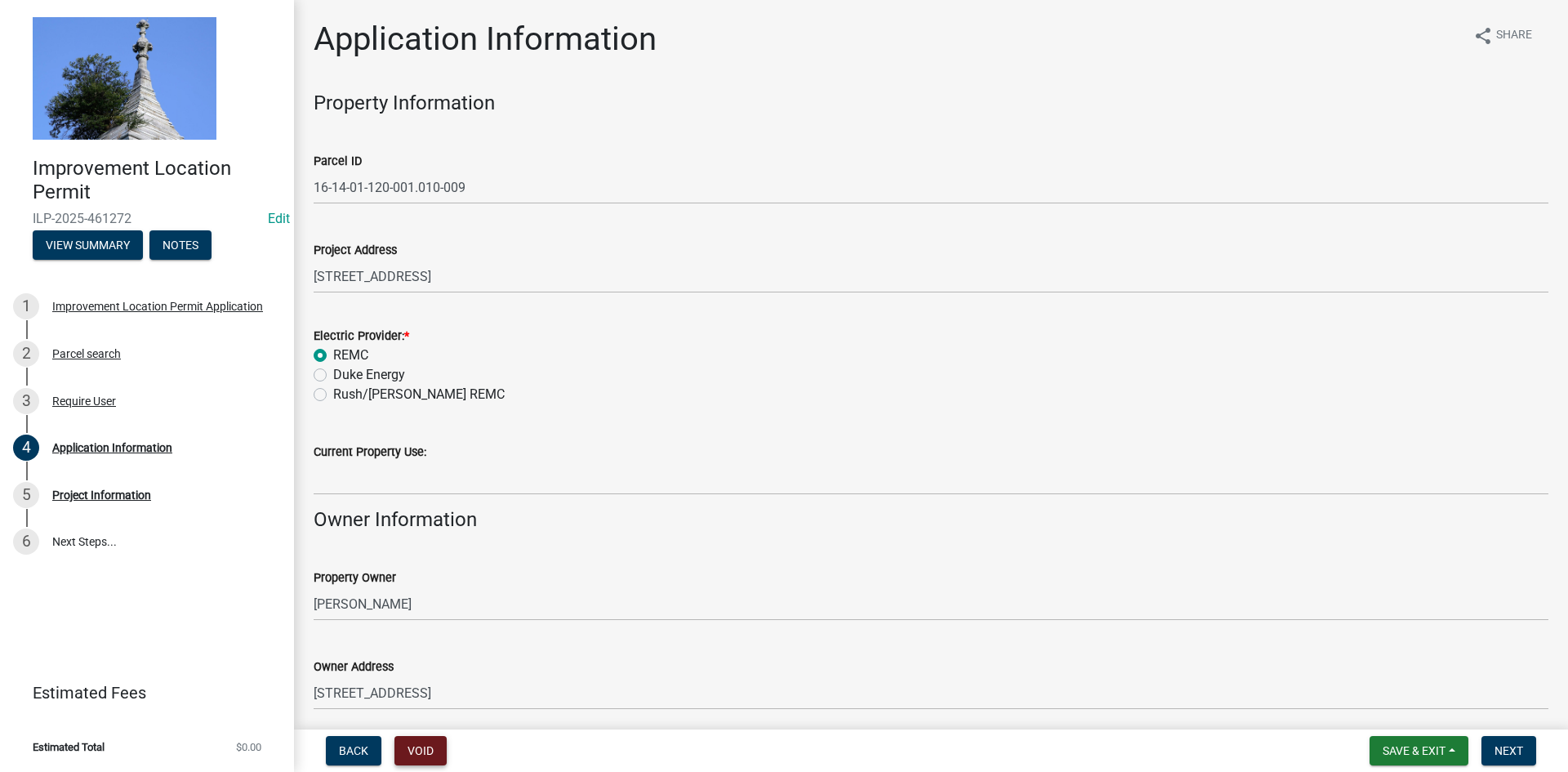
click at [417, 746] on button "Void" at bounding box center [420, 750] width 52 height 30
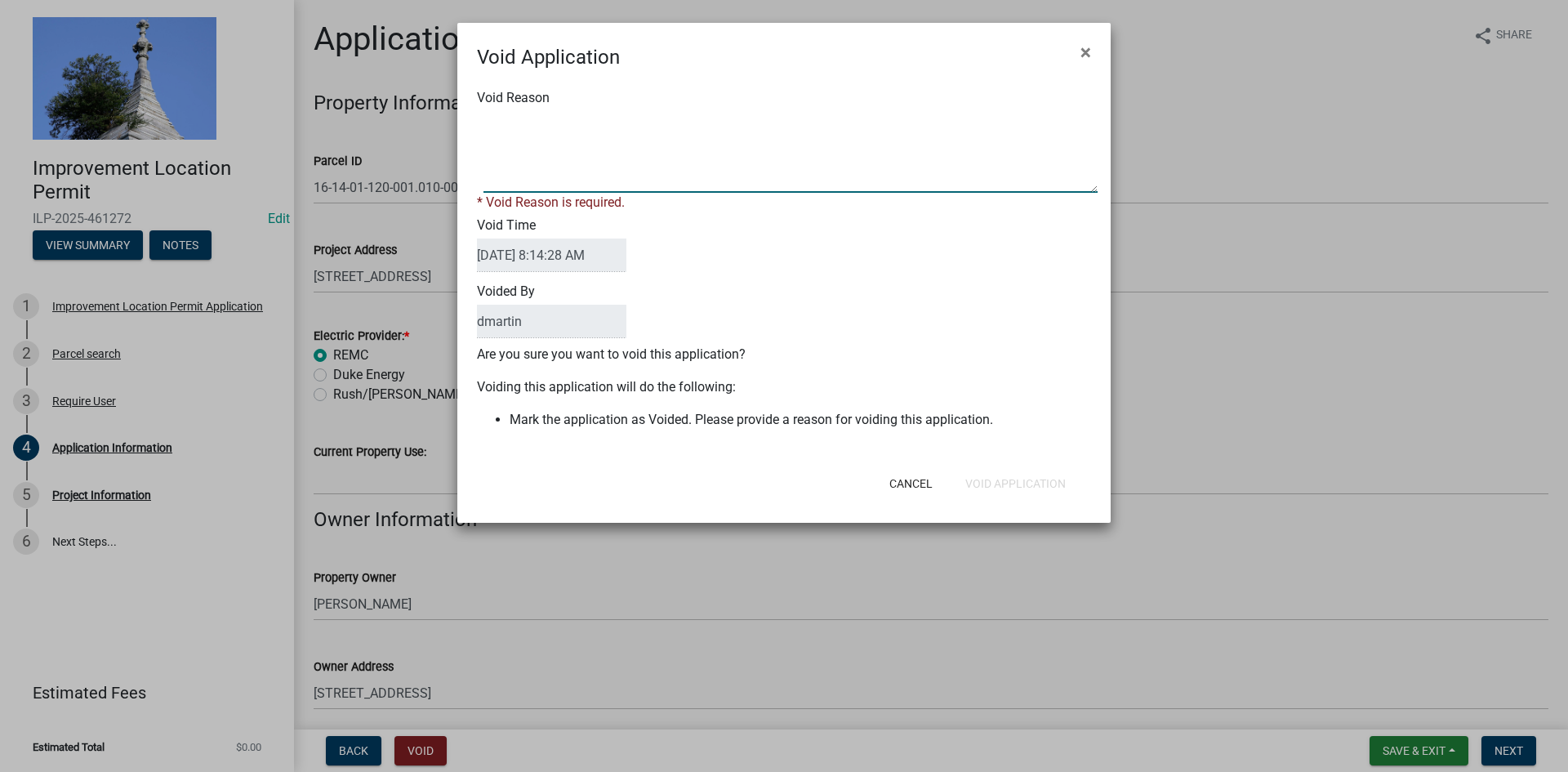
click at [561, 148] on textarea "Void Reason" at bounding box center [790, 151] width 614 height 82
type textarea "duplicate"
click at [1019, 480] on div "Cancel Void Application" at bounding box center [890, 483] width 402 height 42
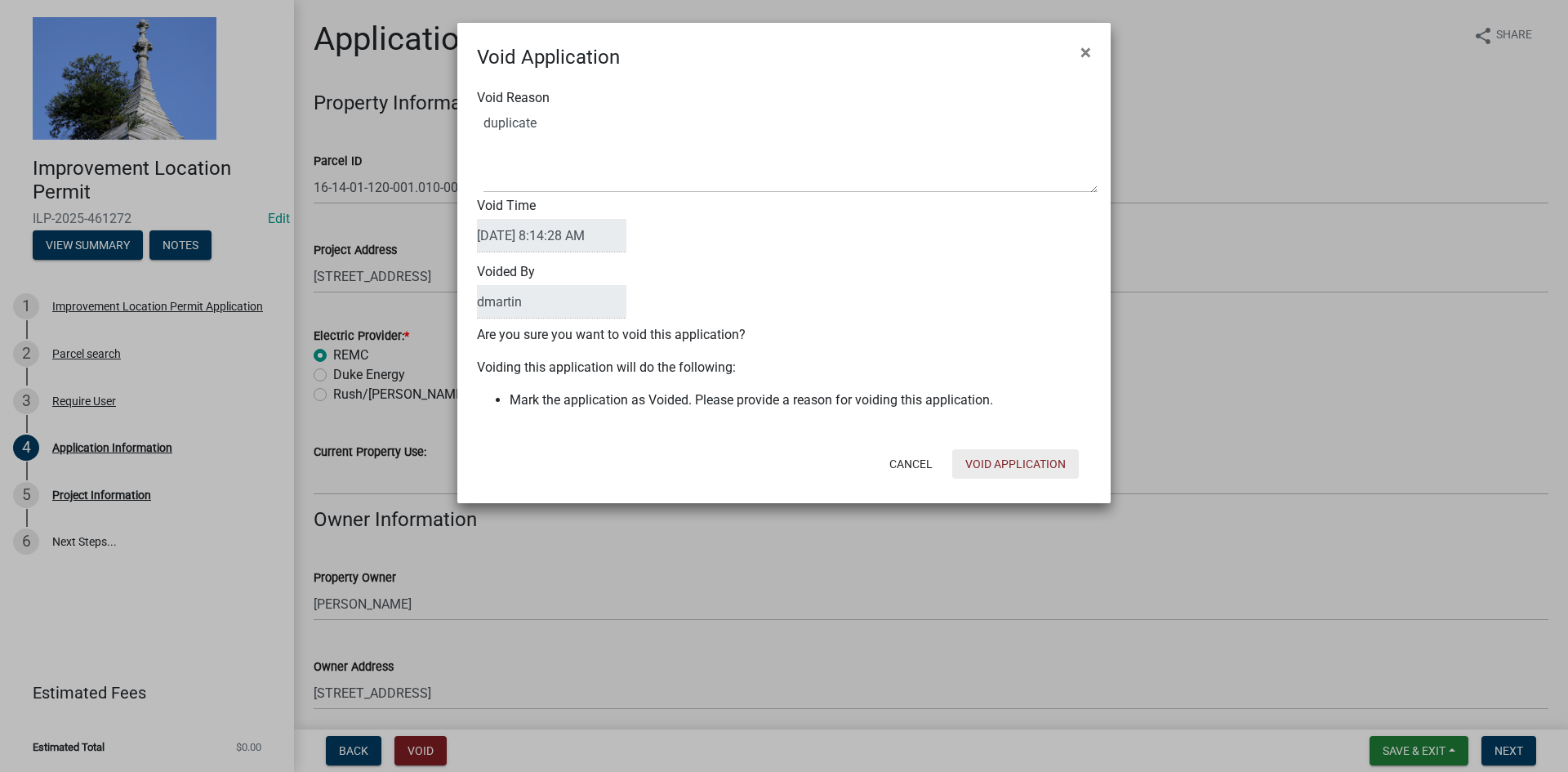
click at [1009, 461] on button "Void Application" at bounding box center [1015, 463] width 127 height 30
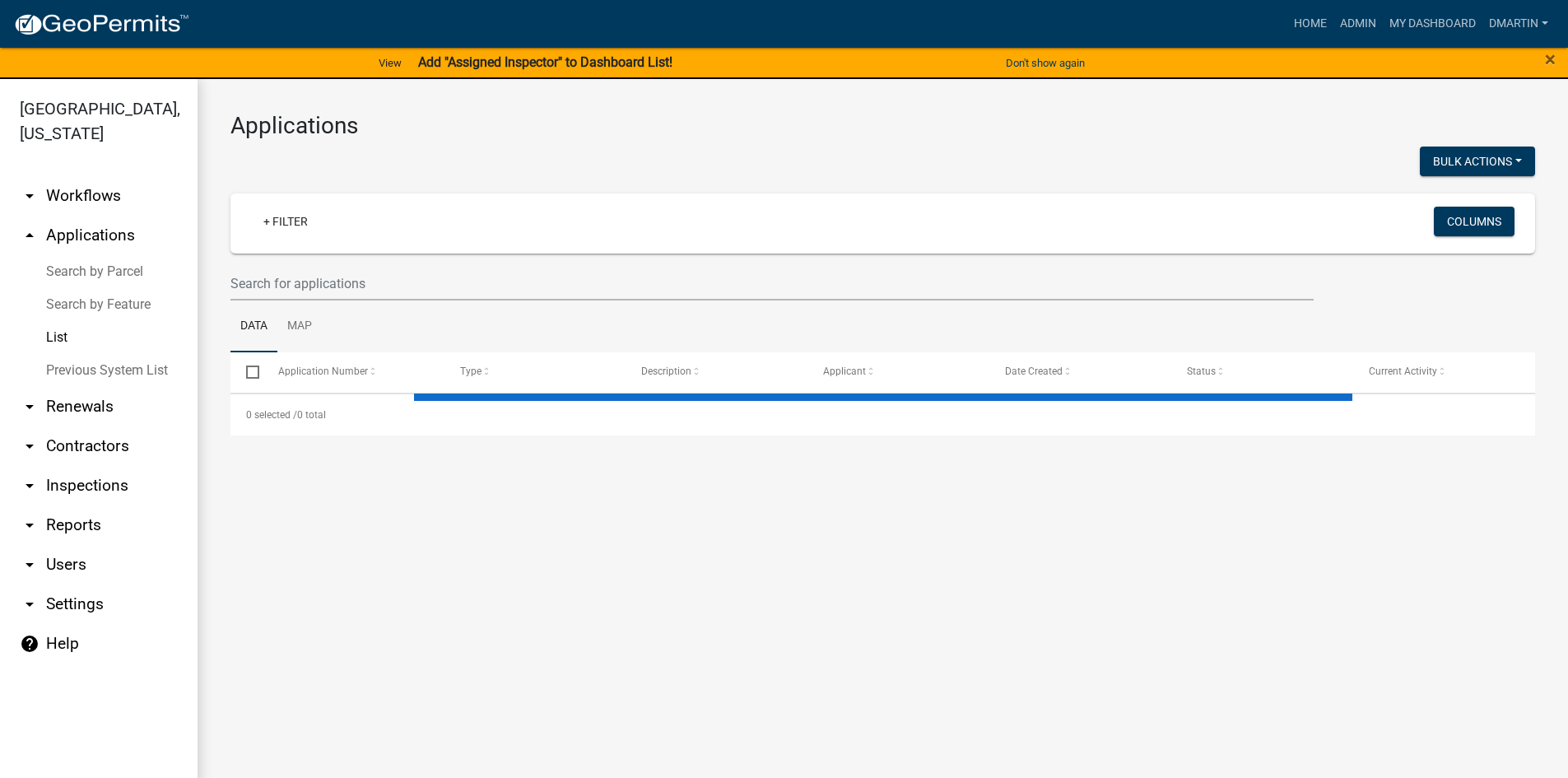
select select "3: 100"
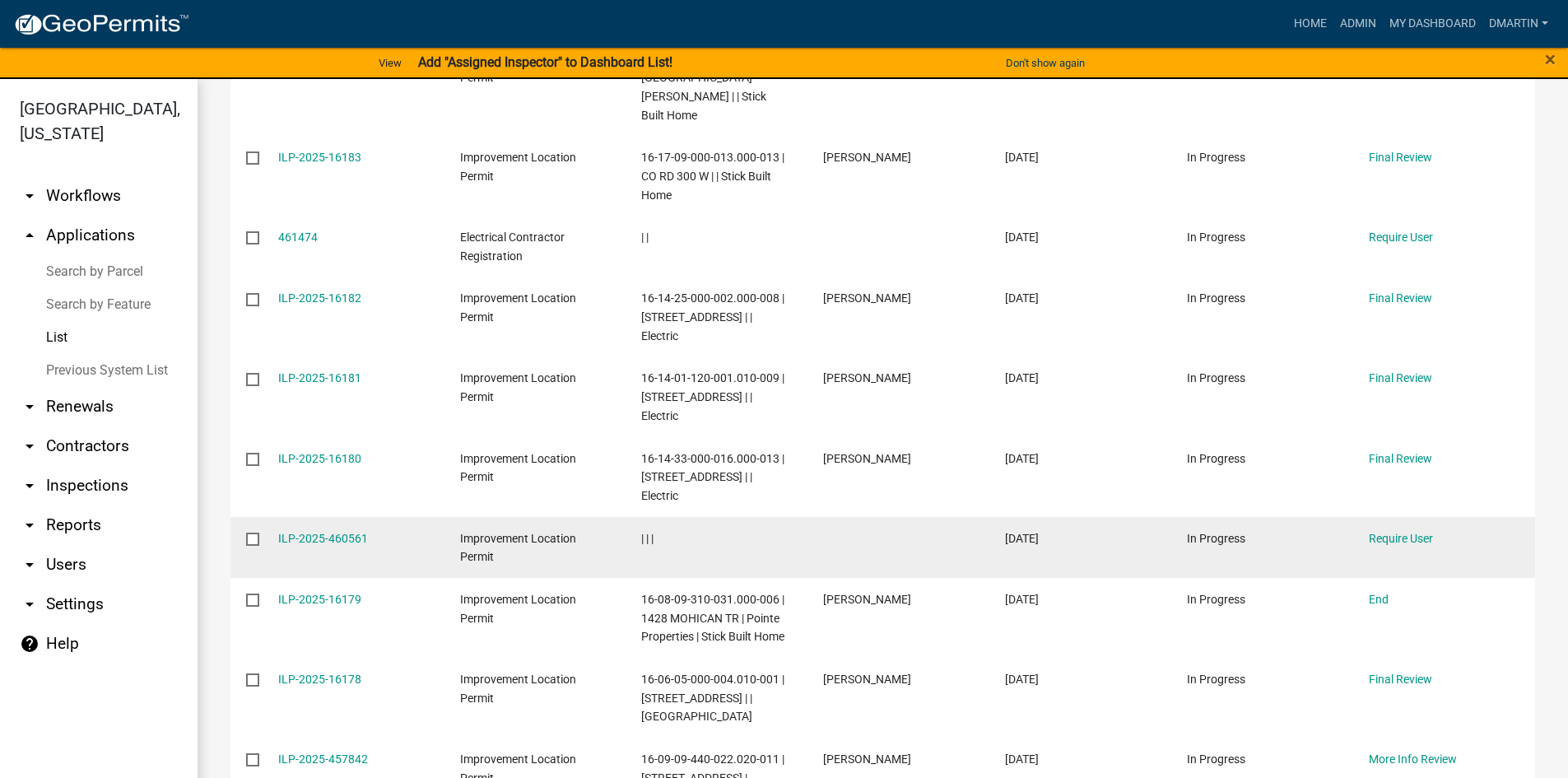
scroll to position [656, 0]
click at [331, 530] on link "ILP-2025-460561" at bounding box center [323, 537] width 90 height 14
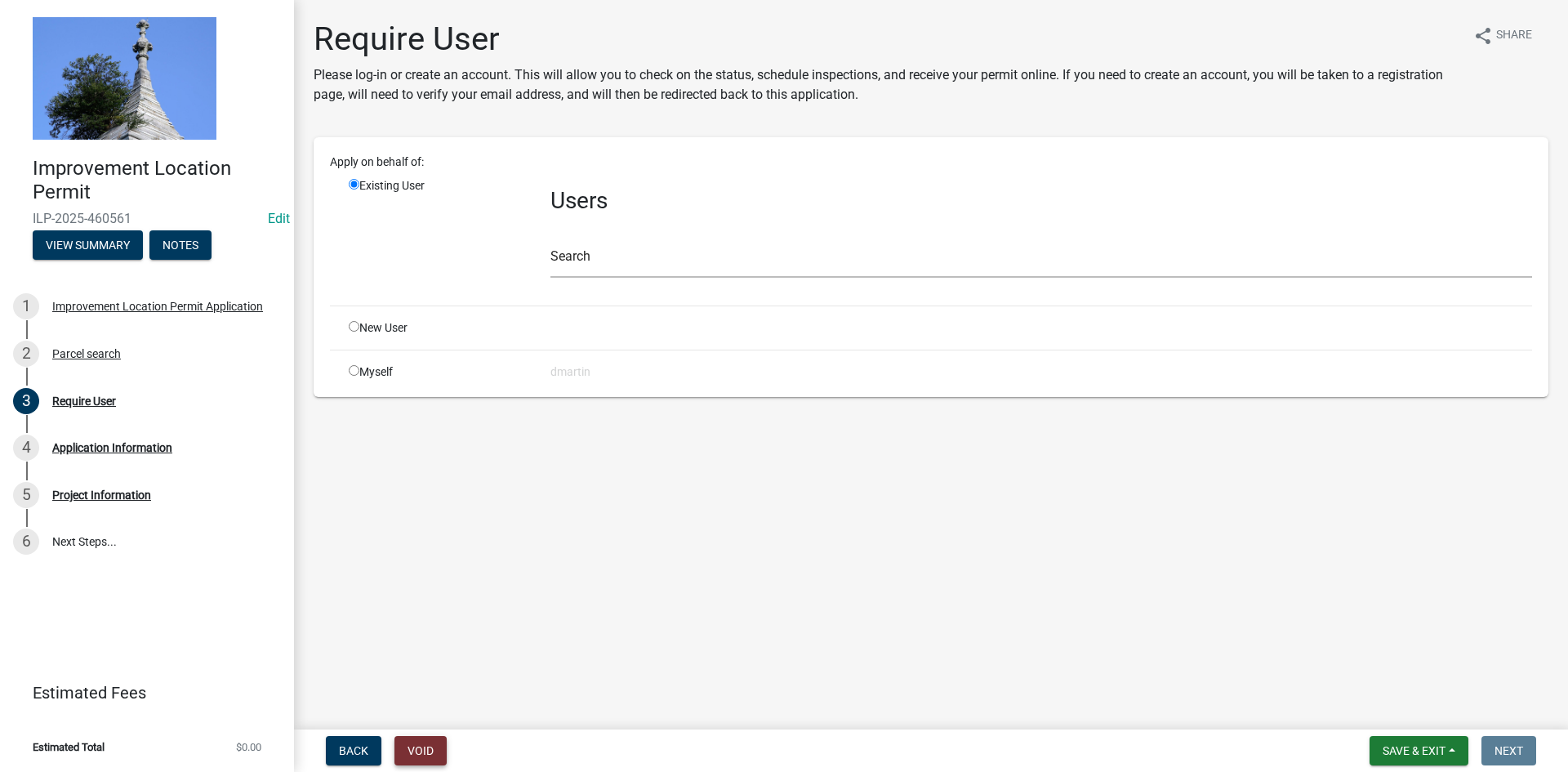
click at [424, 742] on button "Void" at bounding box center [420, 750] width 52 height 30
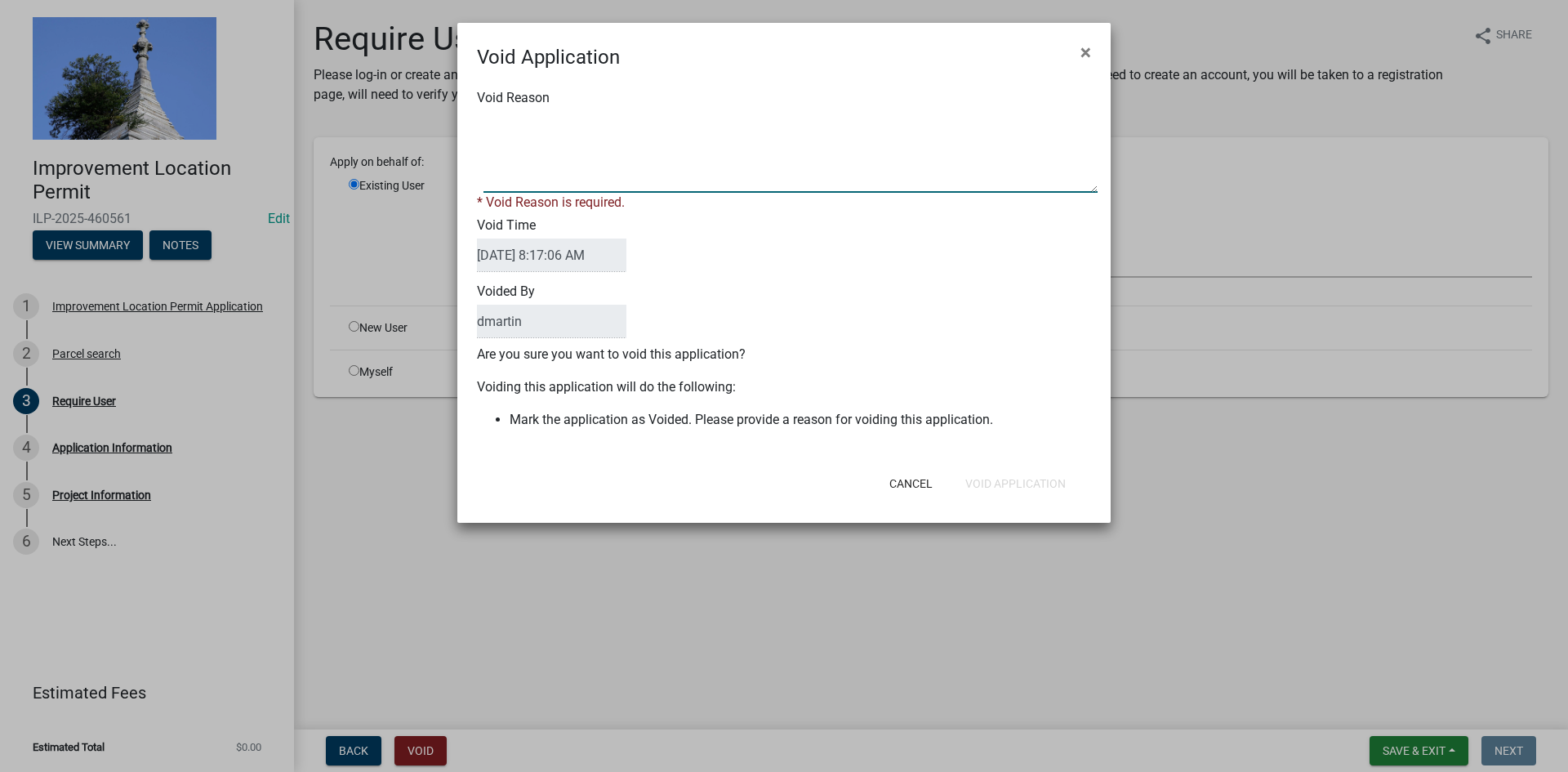
click at [555, 128] on textarea "Void Reason" at bounding box center [790, 151] width 614 height 82
type textarea "duplicate"
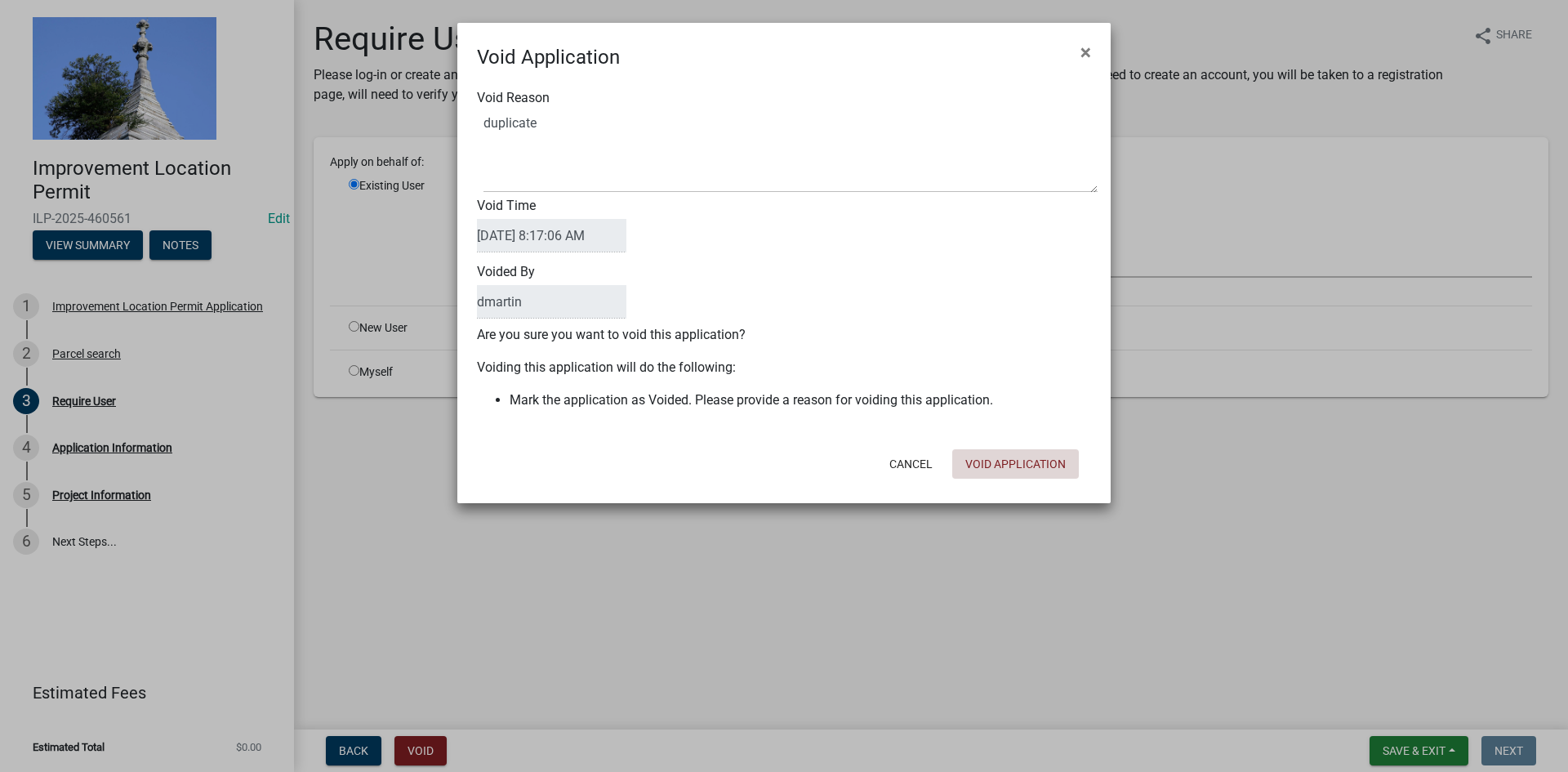
click at [1035, 485] on form "Void Application × Void Reason Void Time 08/14/2025 8:17:06 AM Voided By dmarti…" at bounding box center [784, 255] width 653 height 465
click at [1025, 454] on button "Void Application" at bounding box center [1015, 463] width 127 height 30
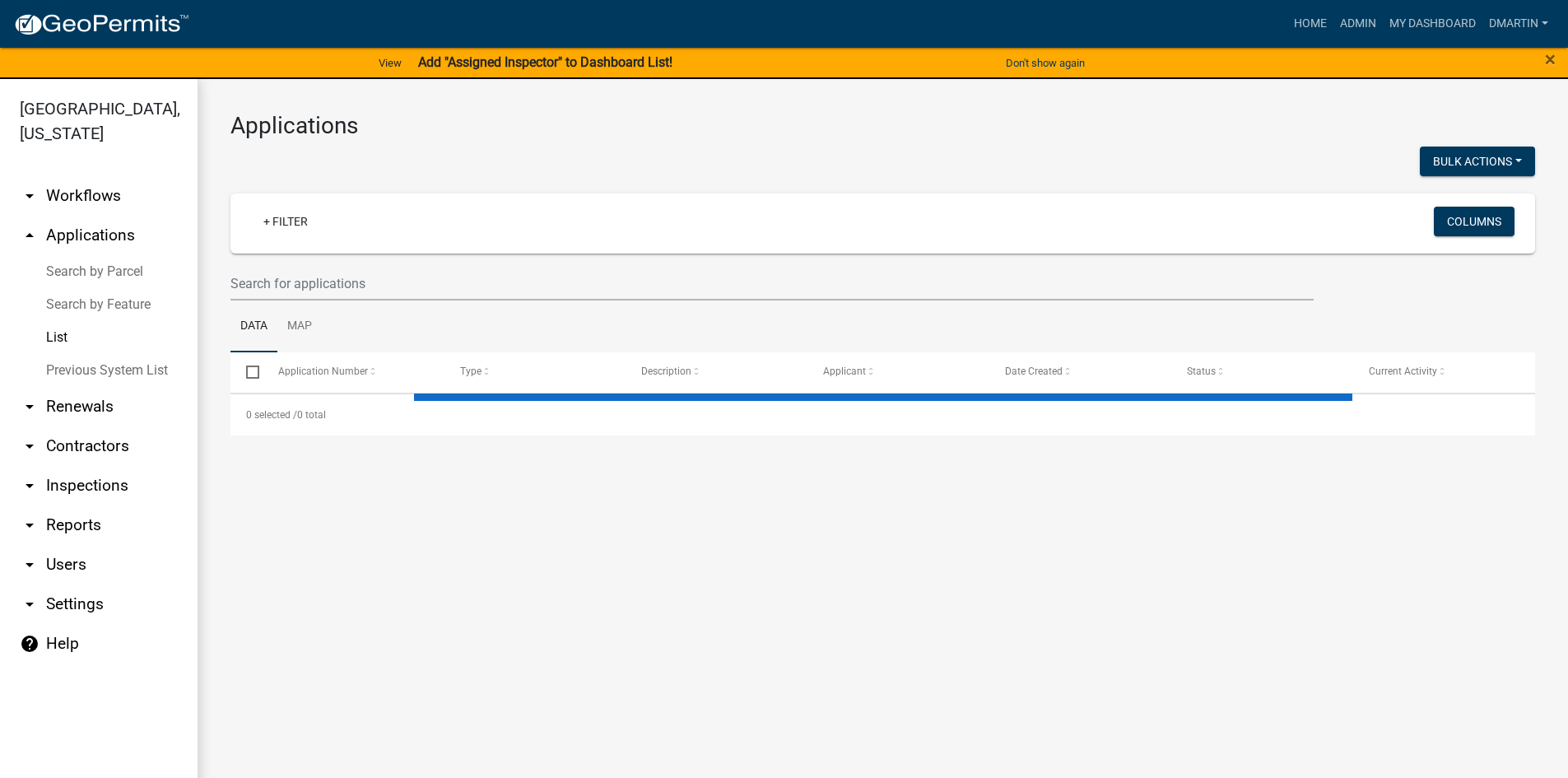
select select "3: 100"
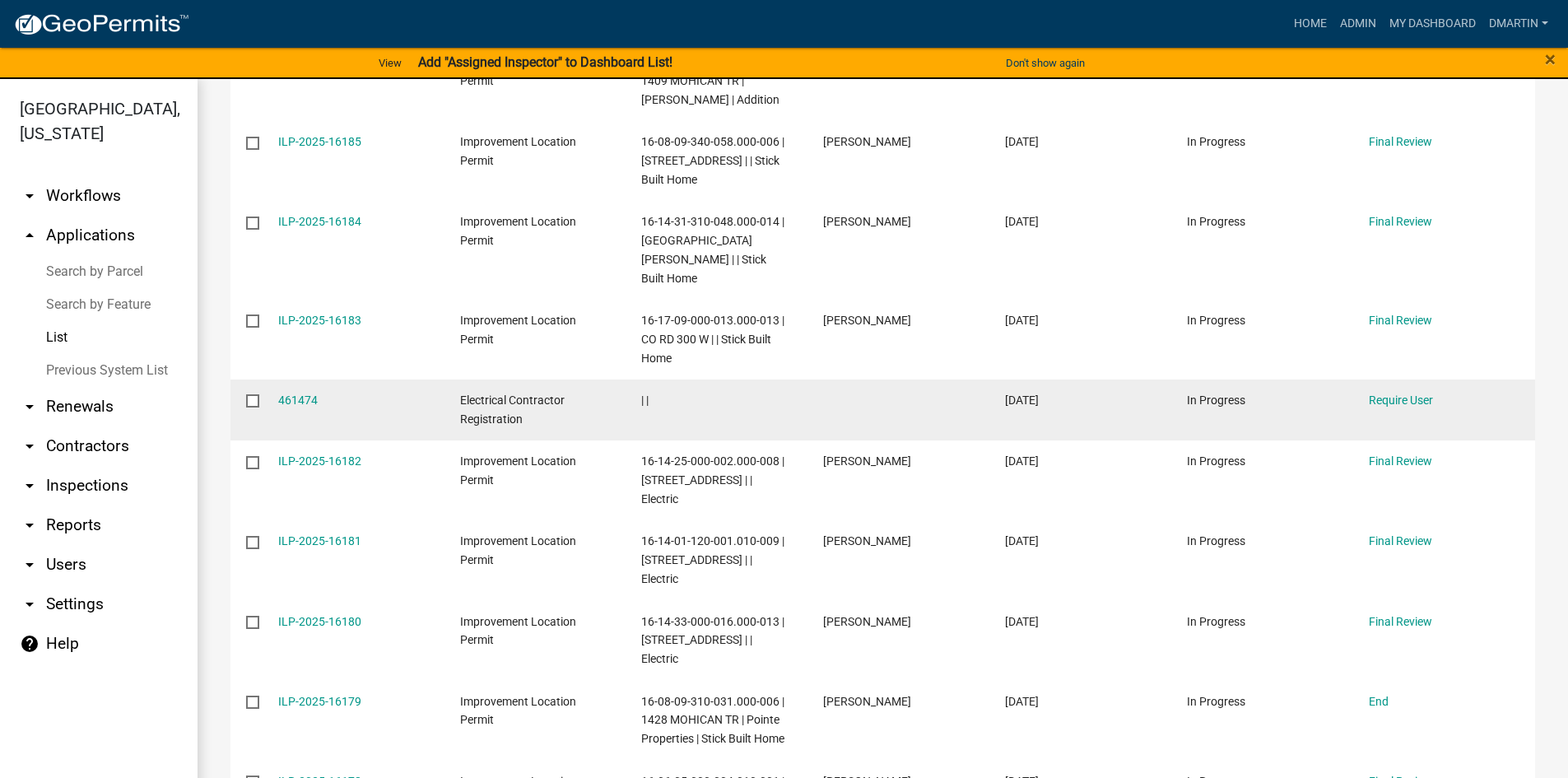
scroll to position [493, 0]
click at [307, 393] on link "461474" at bounding box center [298, 399] width 40 height 14
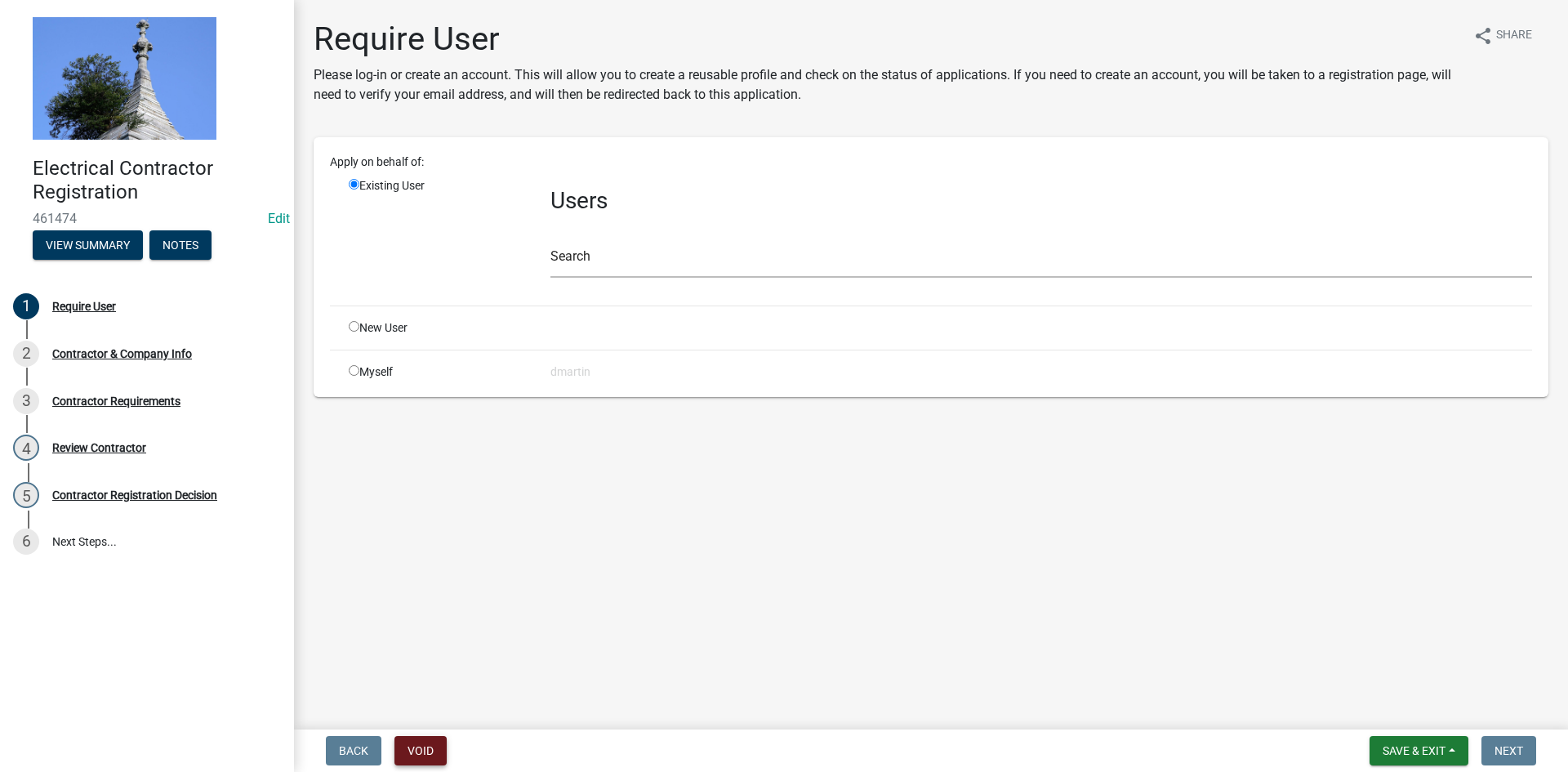
click at [418, 747] on button "Void" at bounding box center [420, 750] width 52 height 30
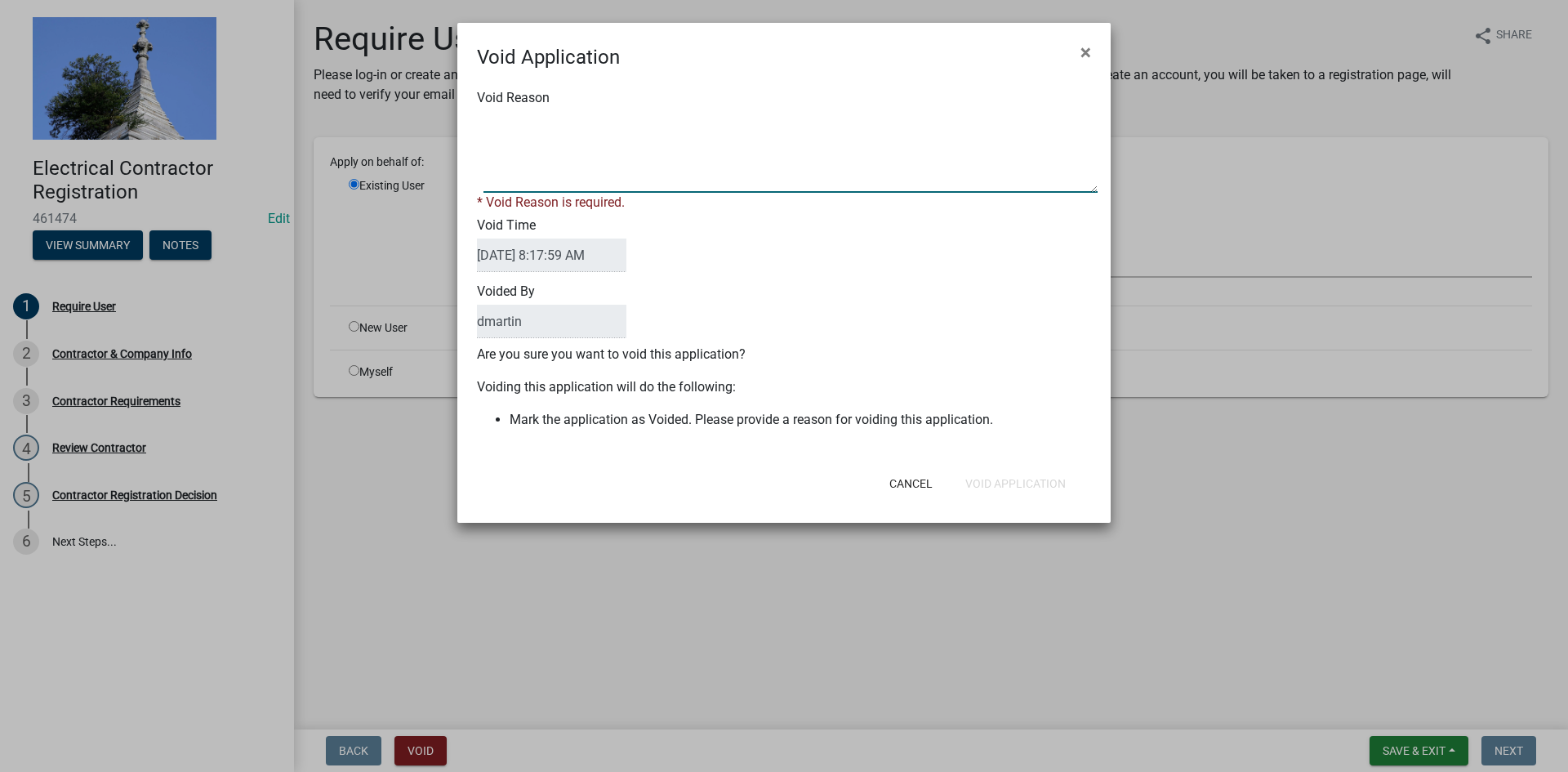
click at [582, 124] on textarea "Void Reason" at bounding box center [790, 151] width 614 height 82
type textarea "duplicate"
click at [991, 477] on button "Void Application" at bounding box center [1015, 483] width 127 height 30
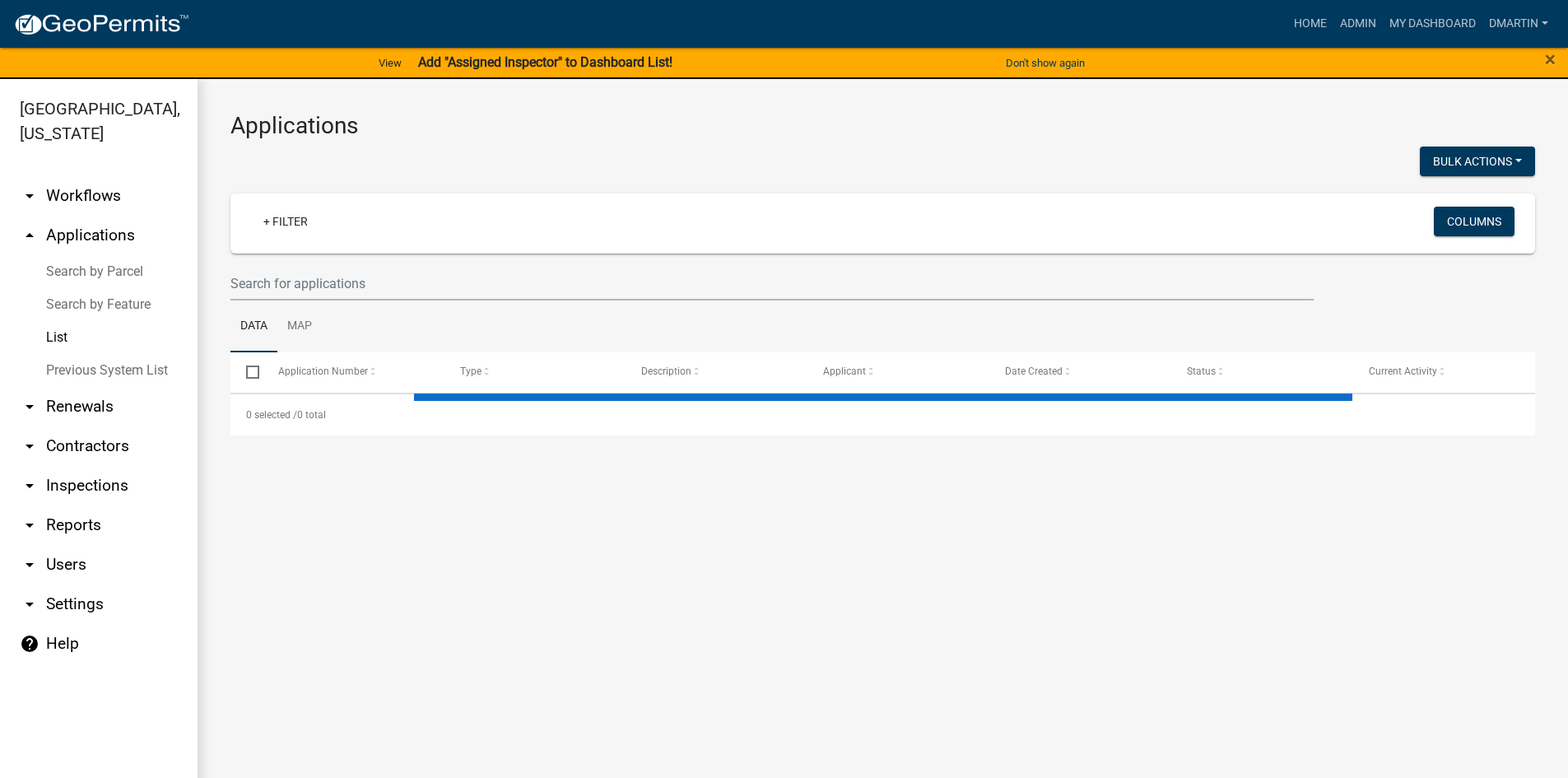
select select "3: 100"
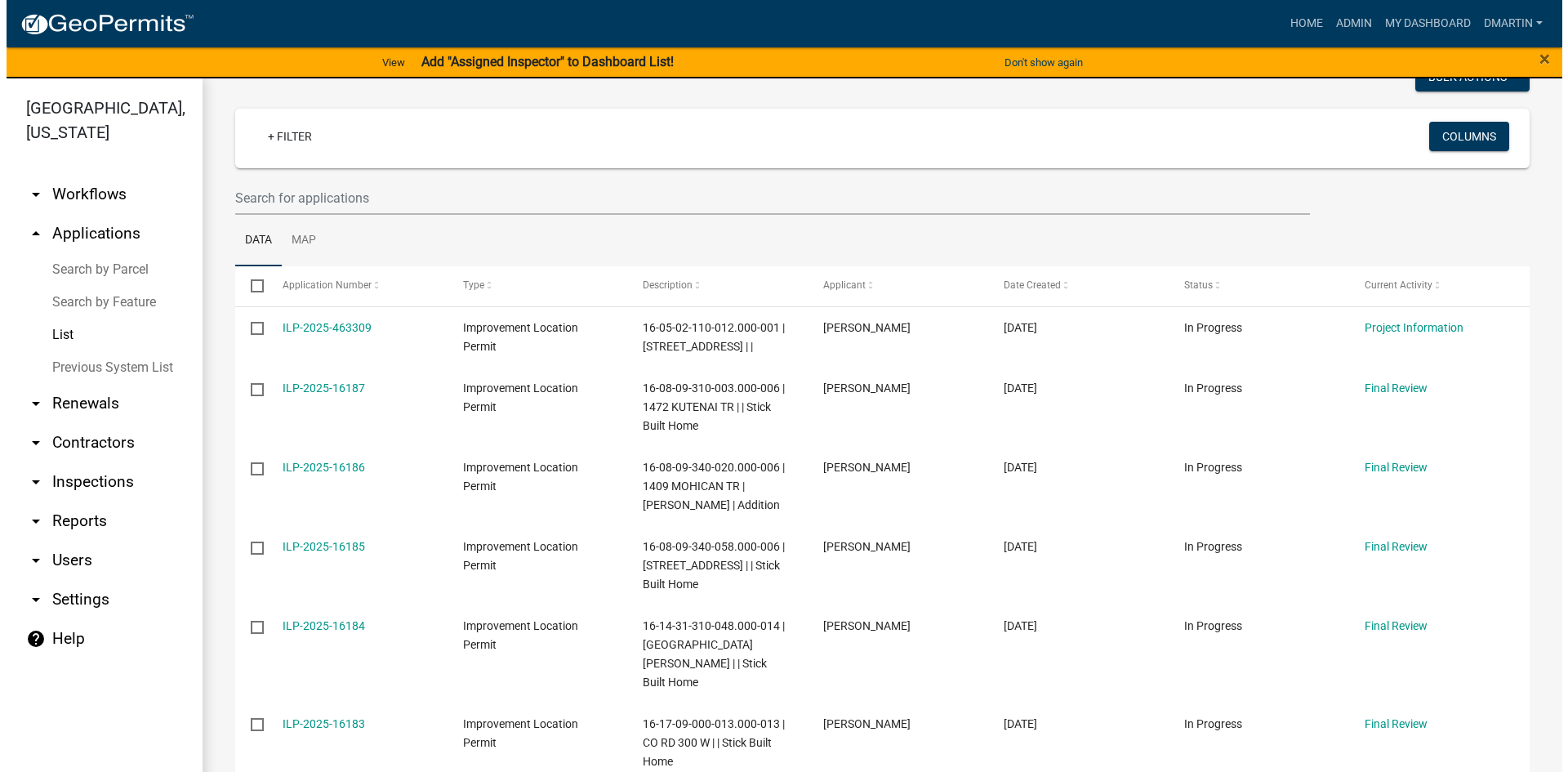
scroll to position [83, 0]
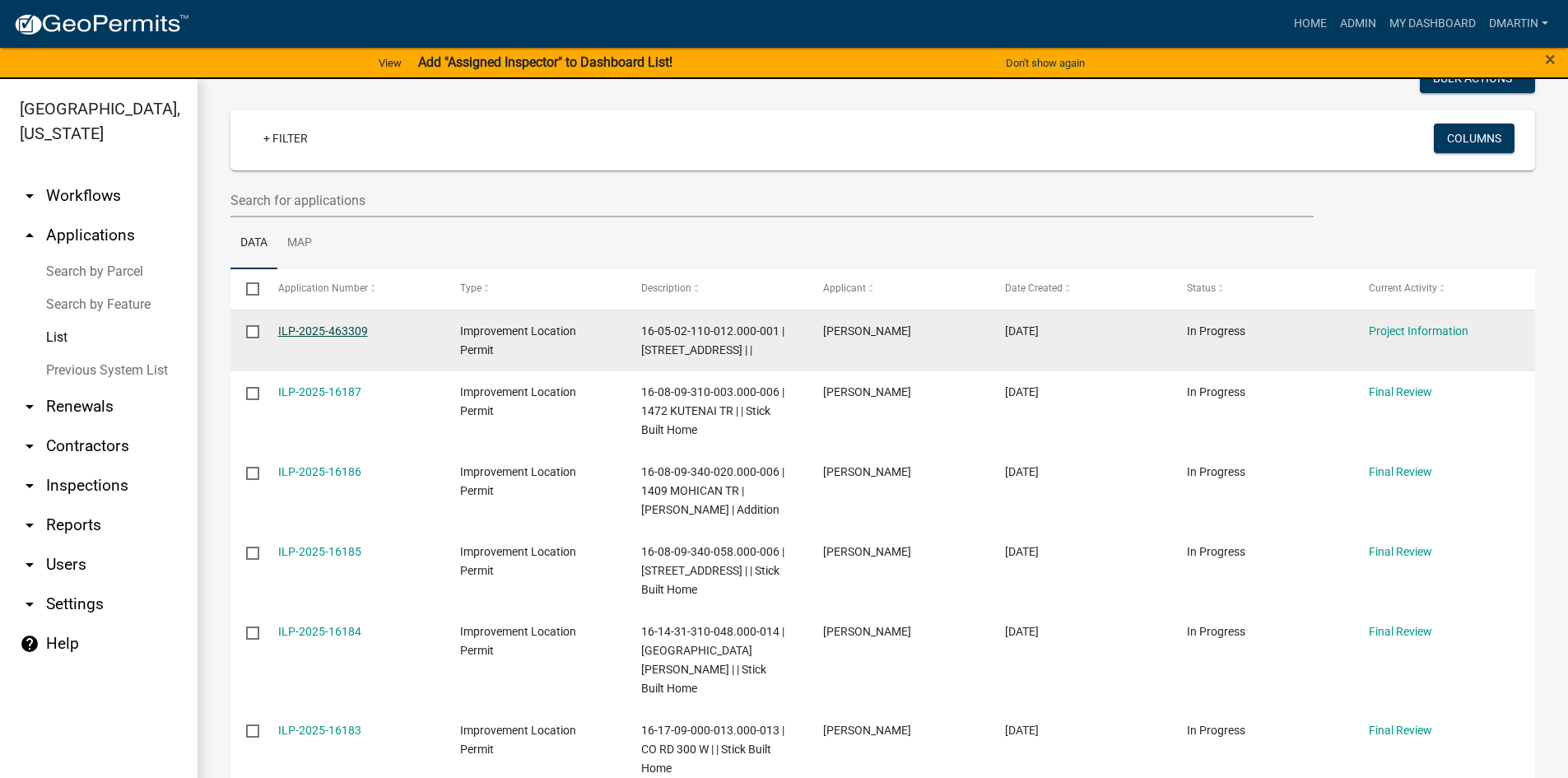
click at [334, 329] on link "ILP-2025-463309" at bounding box center [323, 331] width 90 height 14
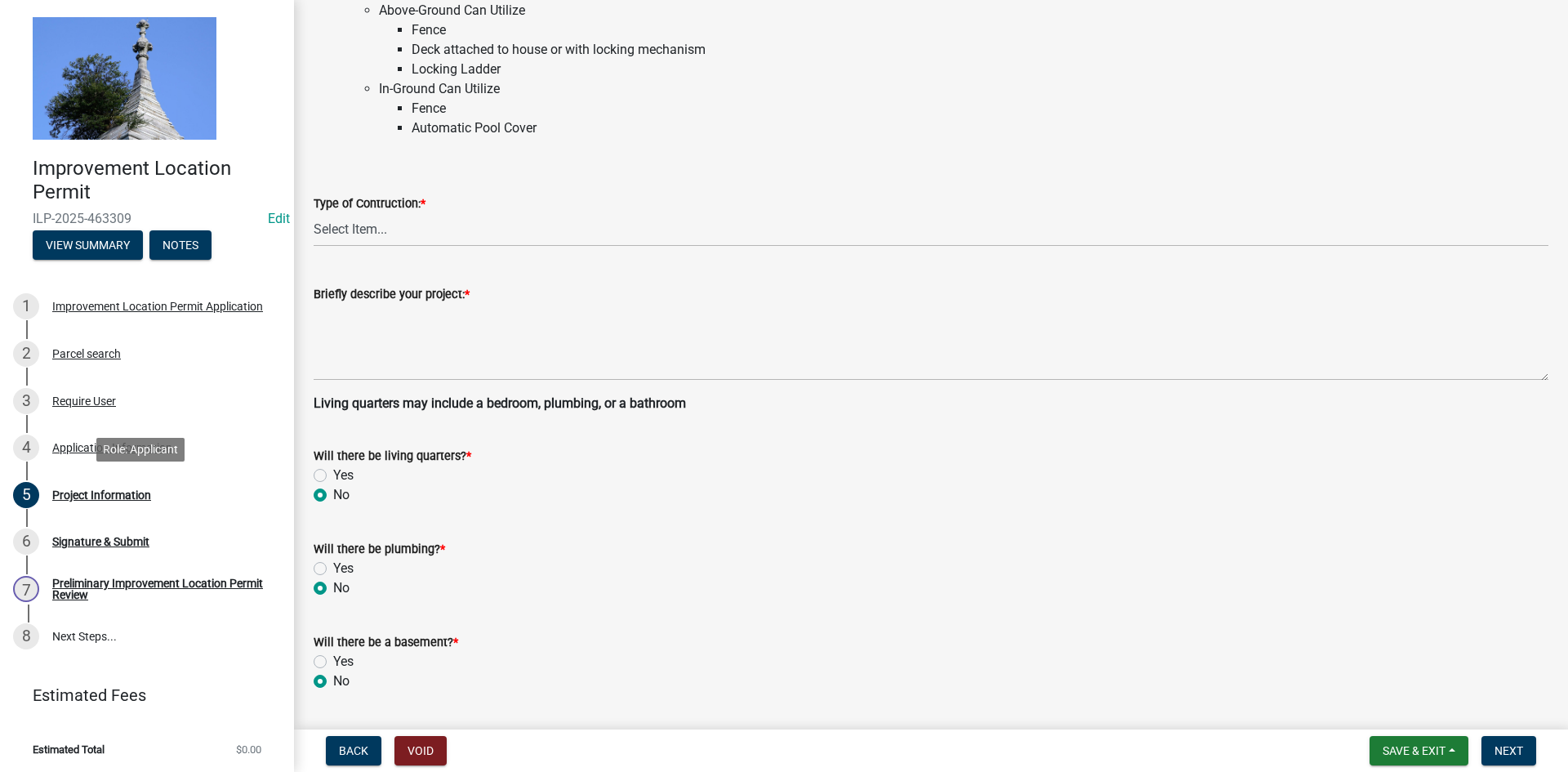
scroll to position [163, 0]
click at [88, 444] on div "Application Information" at bounding box center [112, 447] width 120 height 12
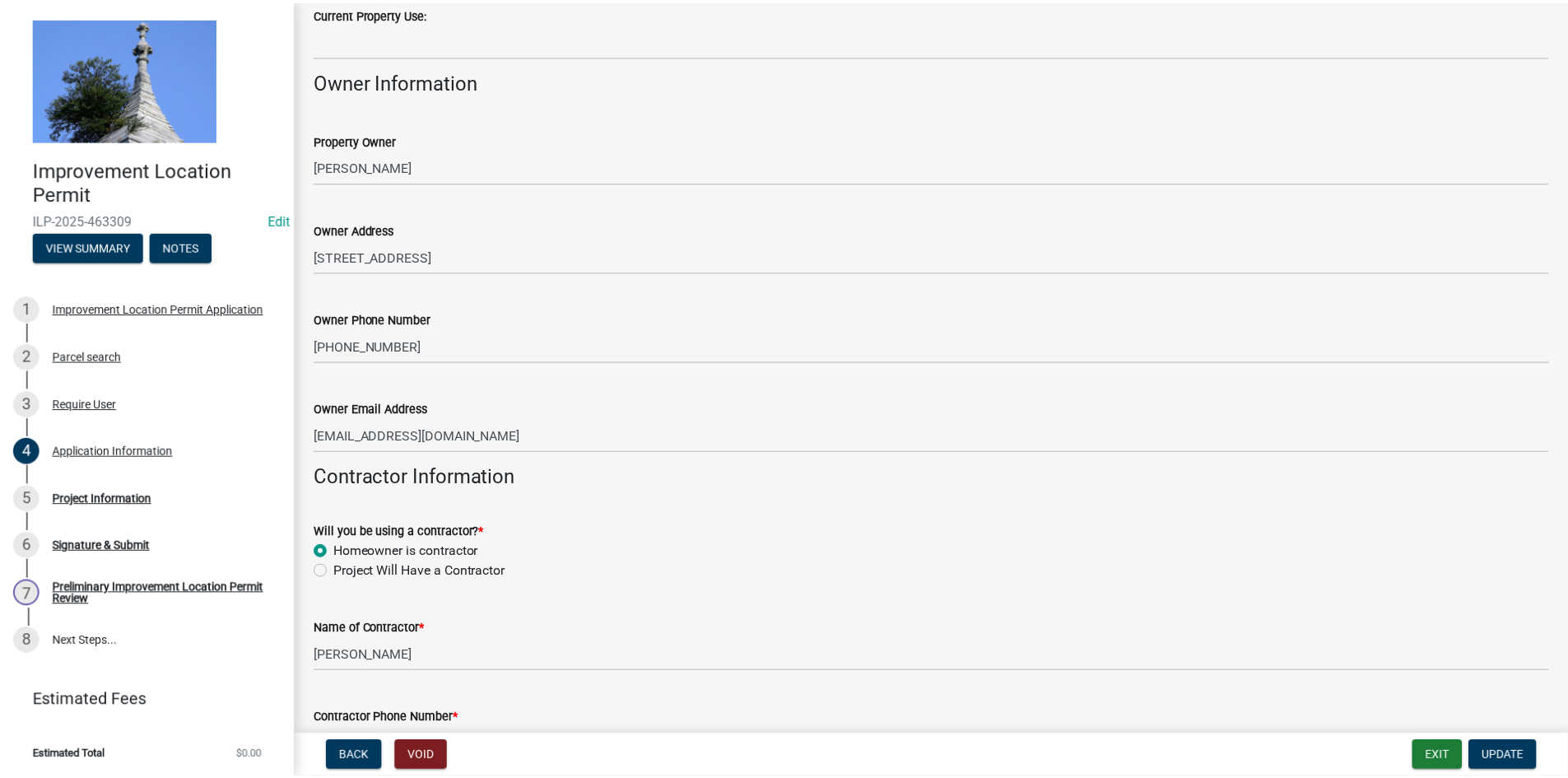
scroll to position [441, 0]
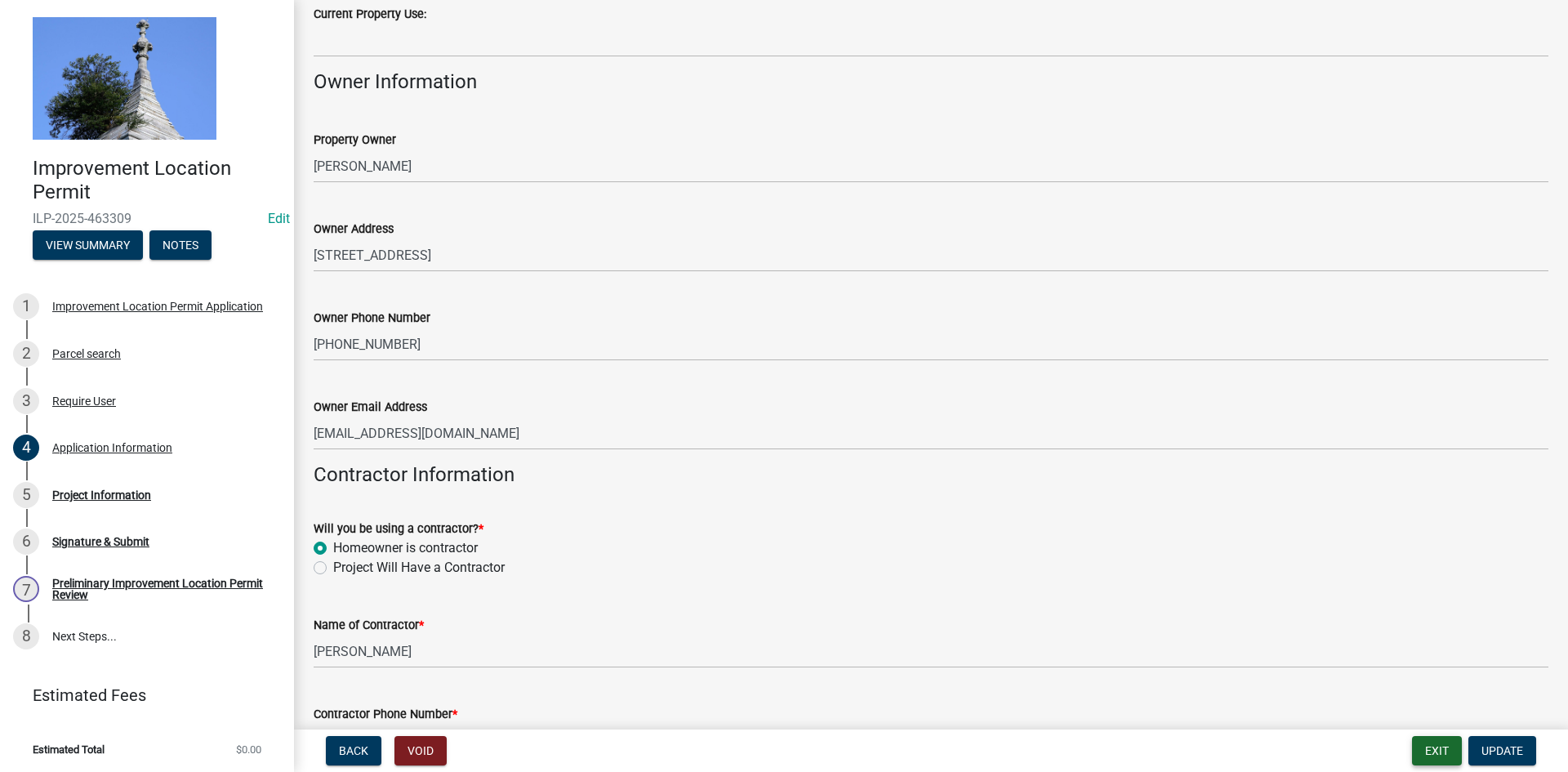
click at [1443, 746] on button "Exit" at bounding box center [1437, 750] width 50 height 30
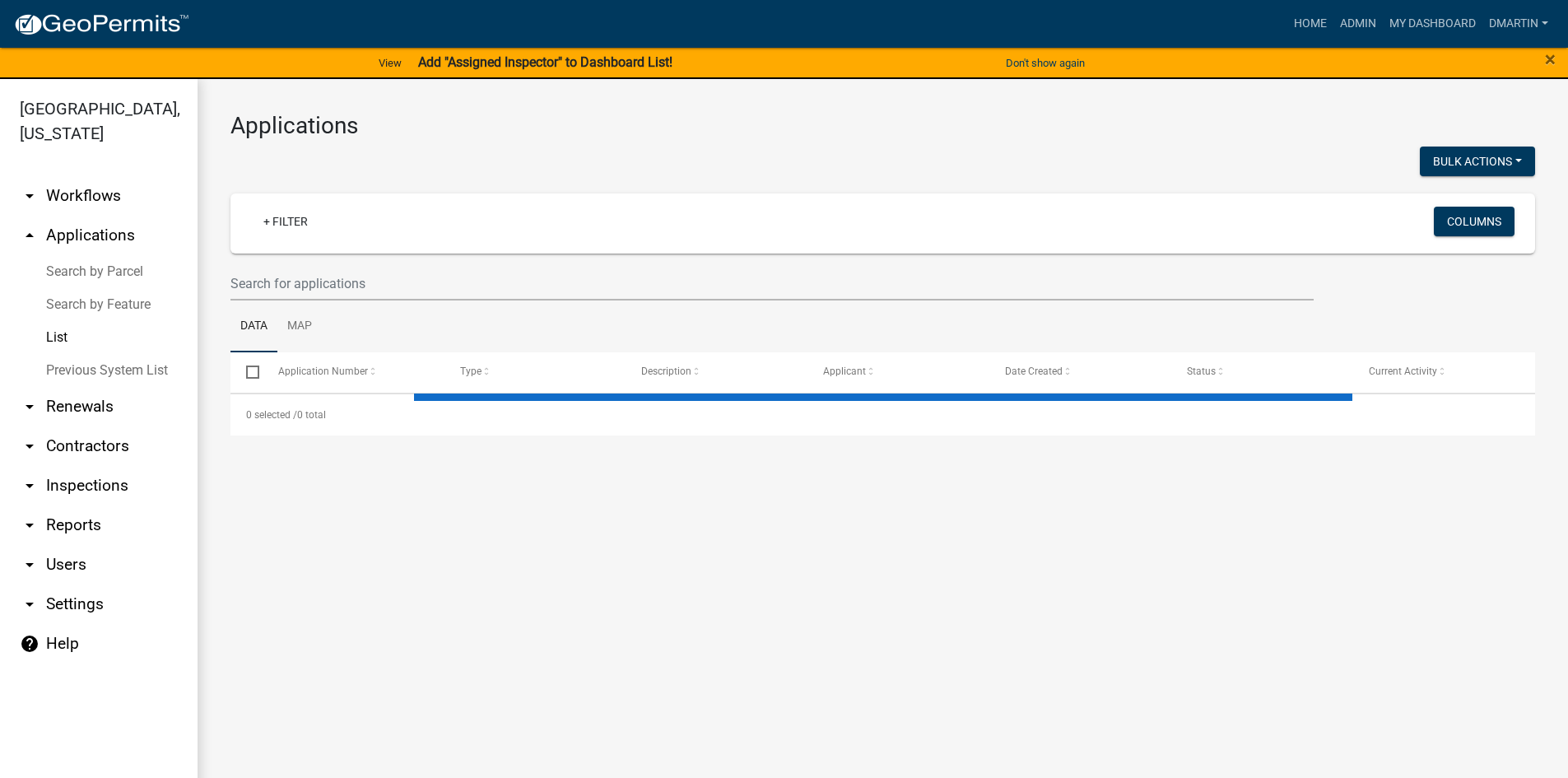
select select "3: 100"
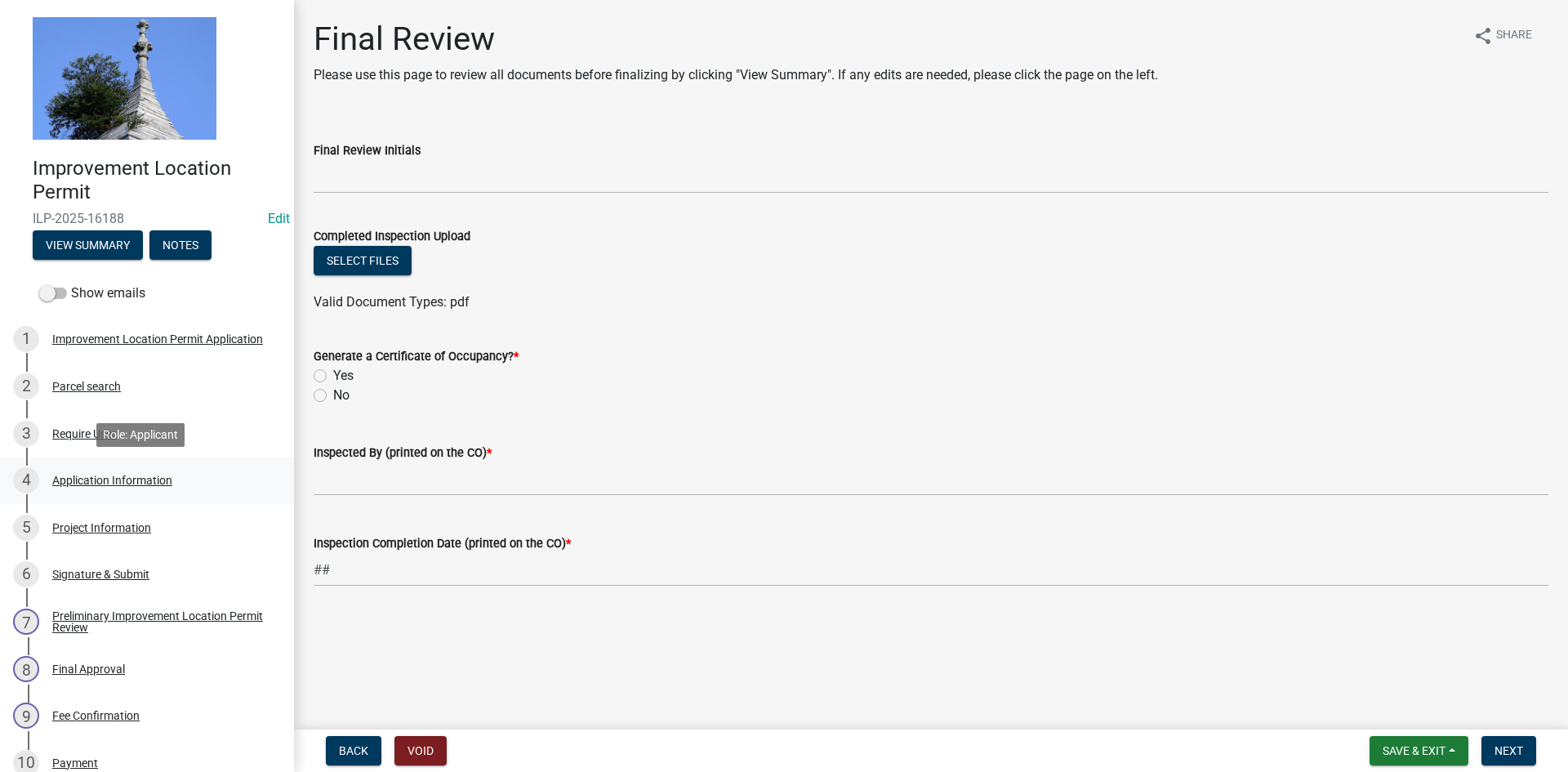
click at [101, 481] on div "Application Information" at bounding box center [112, 480] width 120 height 12
